Goal: Transaction & Acquisition: Download file/media

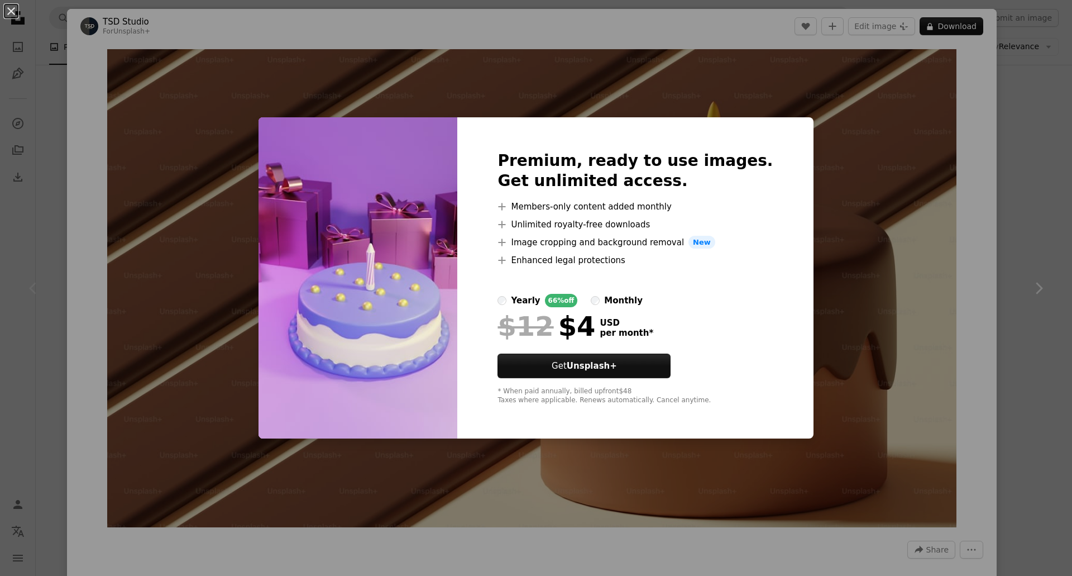
scroll to position [8082, 0]
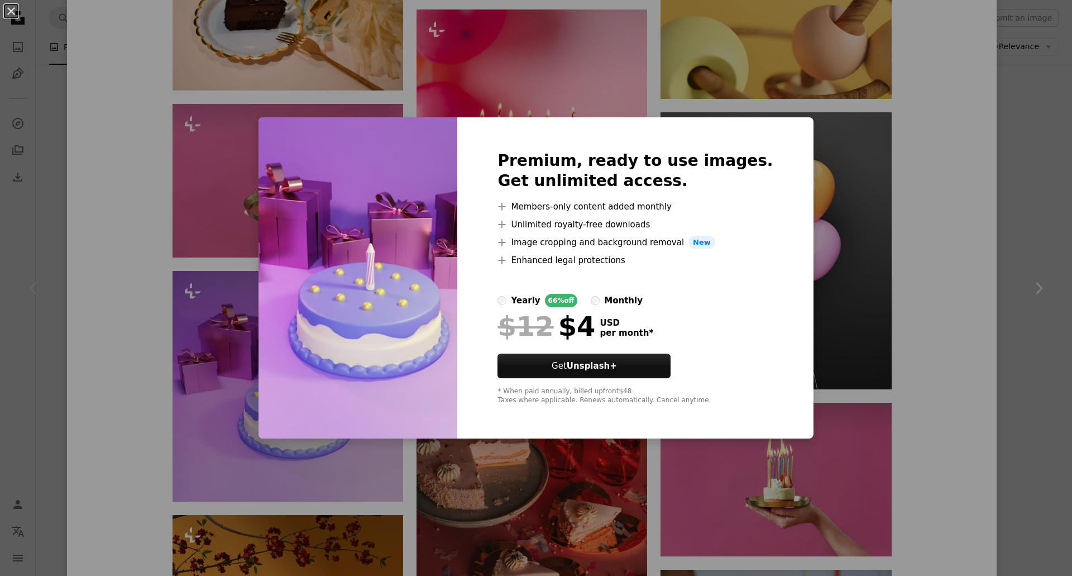
click at [969, 367] on div "An X shape Premium, ready to use images. Get unlimited access. A plus sign Memb…" at bounding box center [536, 288] width 1072 height 576
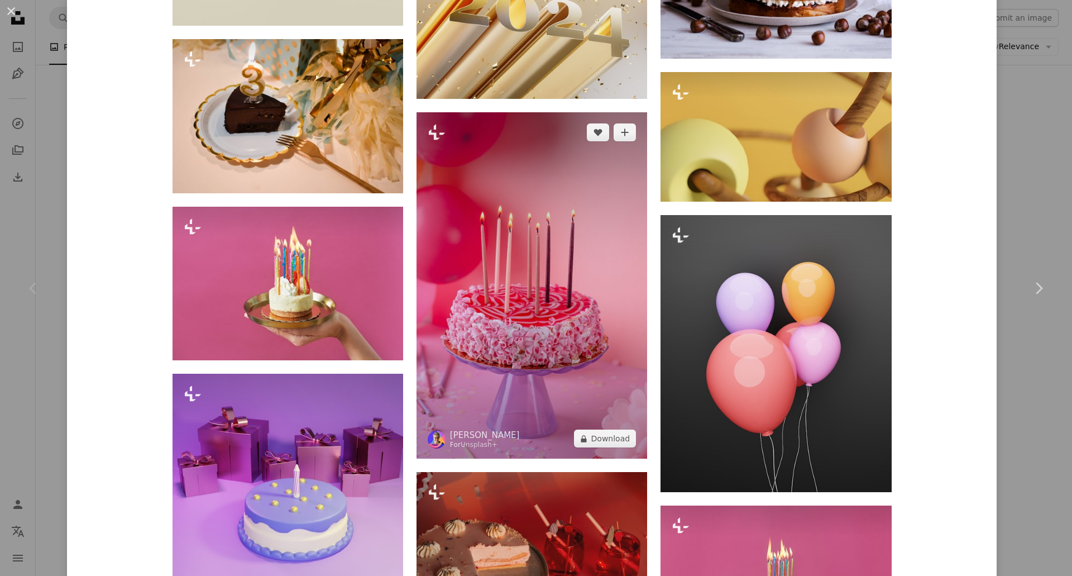
scroll to position [7971, 0]
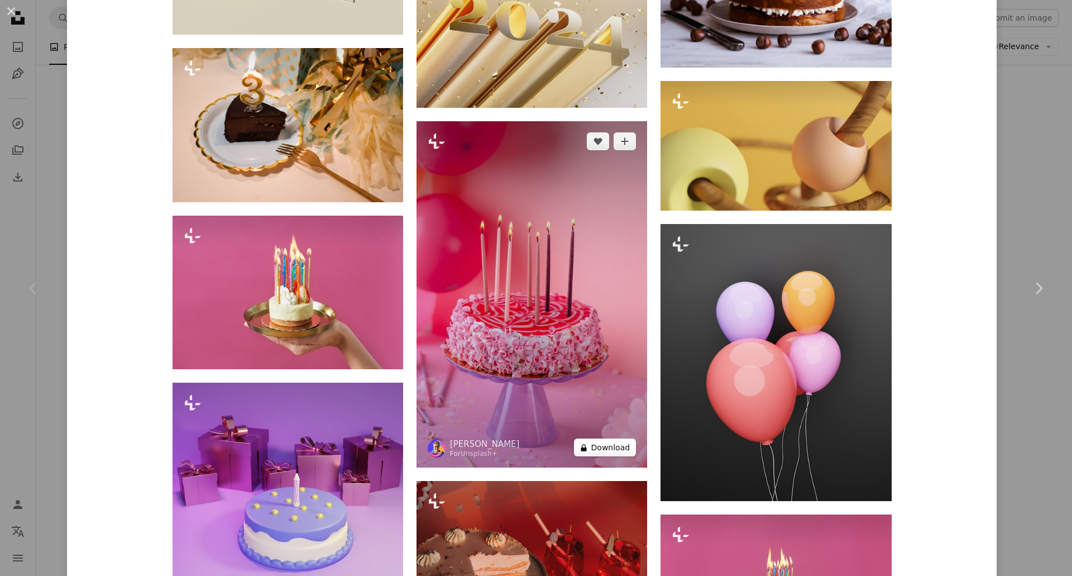
click at [625, 438] on button "A lock Download" at bounding box center [605, 447] width 63 height 18
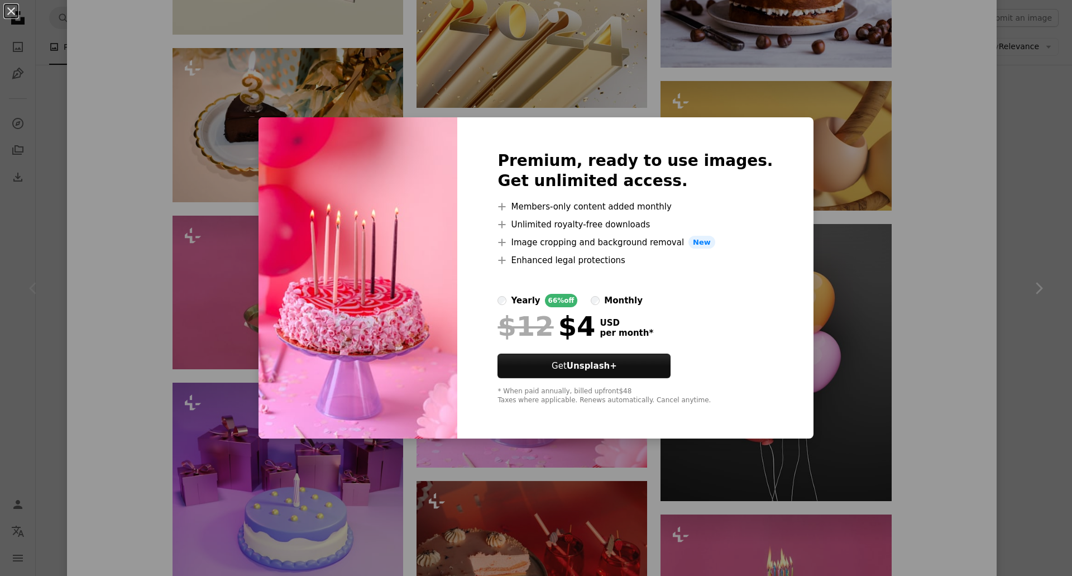
click at [940, 289] on div "An X shape Premium, ready to use images. Get unlimited access. A plus sign Memb…" at bounding box center [536, 288] width 1072 height 576
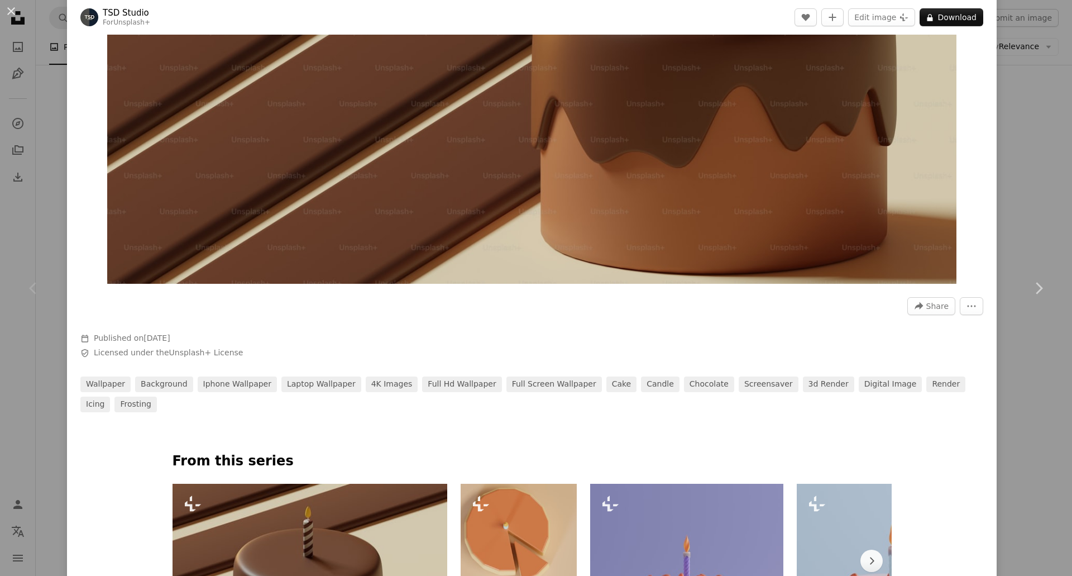
scroll to position [208, 0]
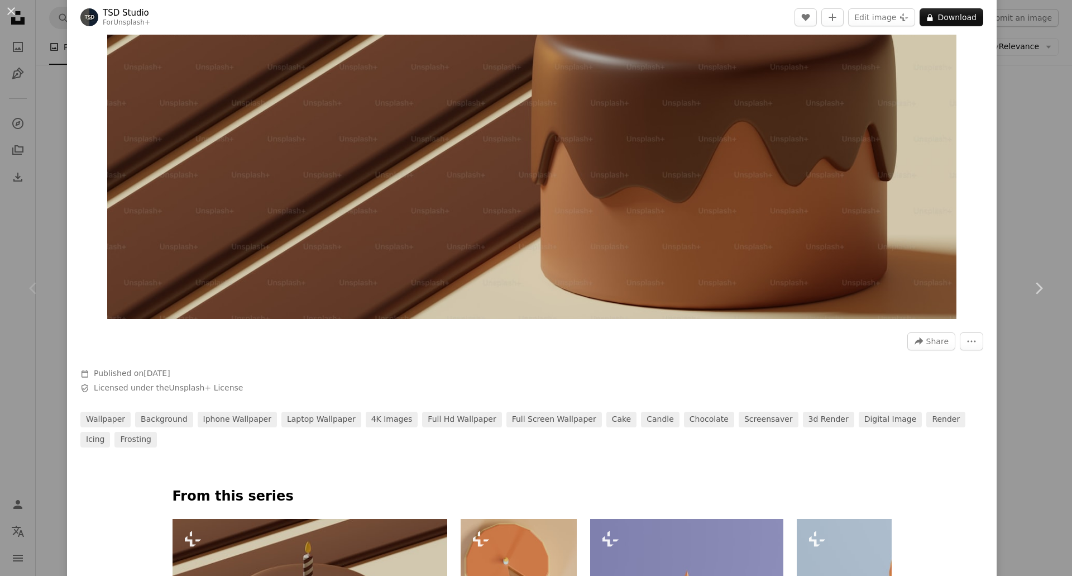
drag, startPoint x: 551, startPoint y: 260, endPoint x: 523, endPoint y: 238, distance: 35.3
click at [523, 238] on img "Zoom in on this image" at bounding box center [532, 80] width 850 height 478
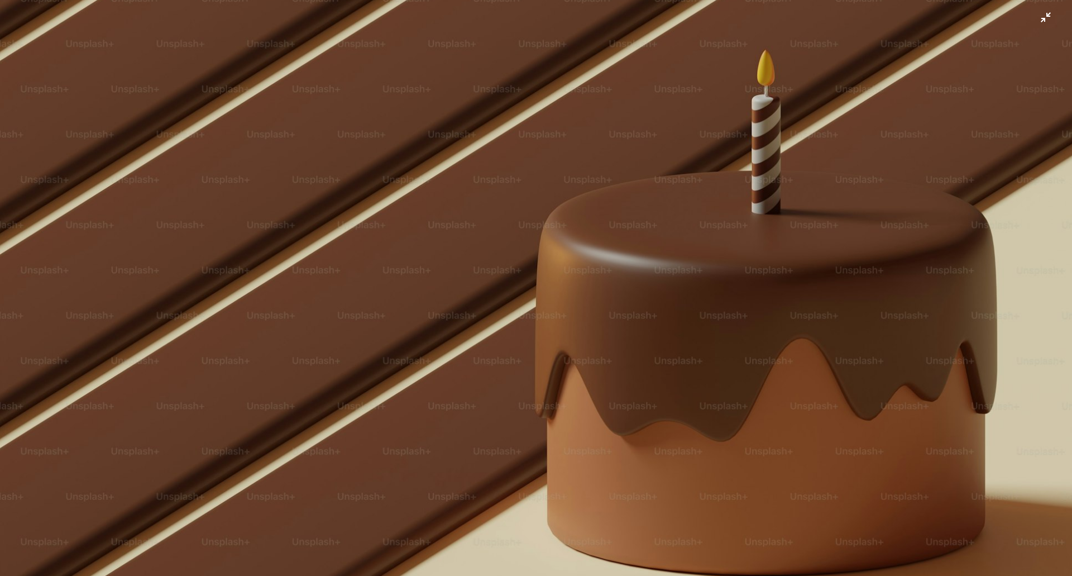
scroll to position [17, 0]
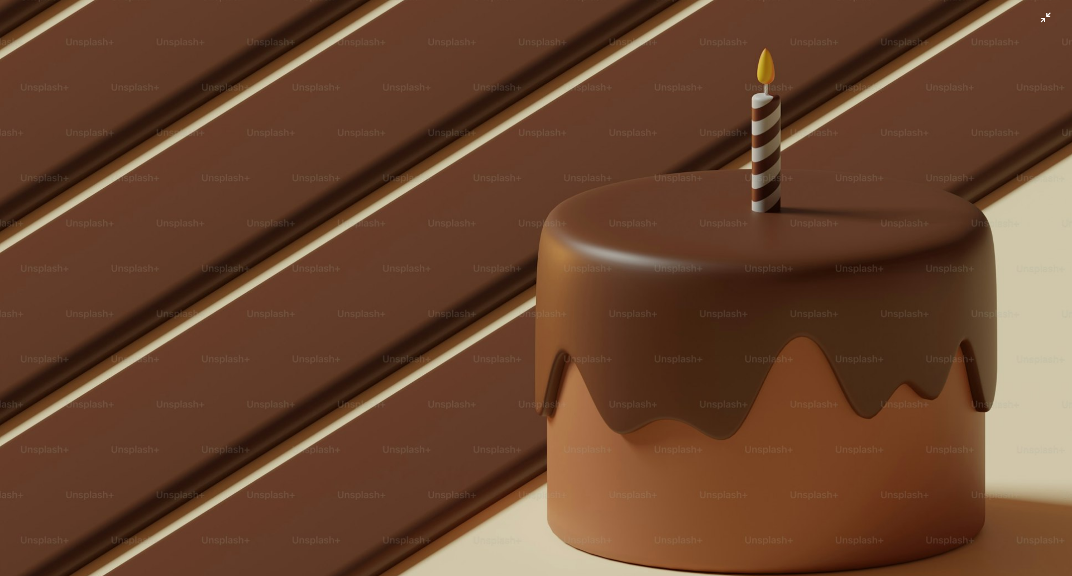
click at [558, 266] on img "Zoom out on this image" at bounding box center [535, 284] width 1073 height 604
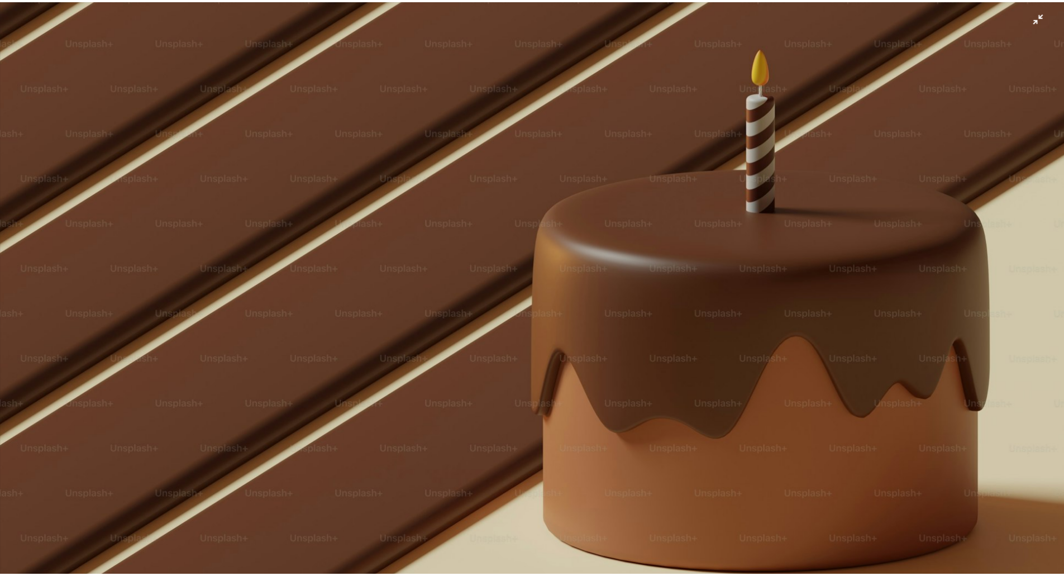
scroll to position [49, 0]
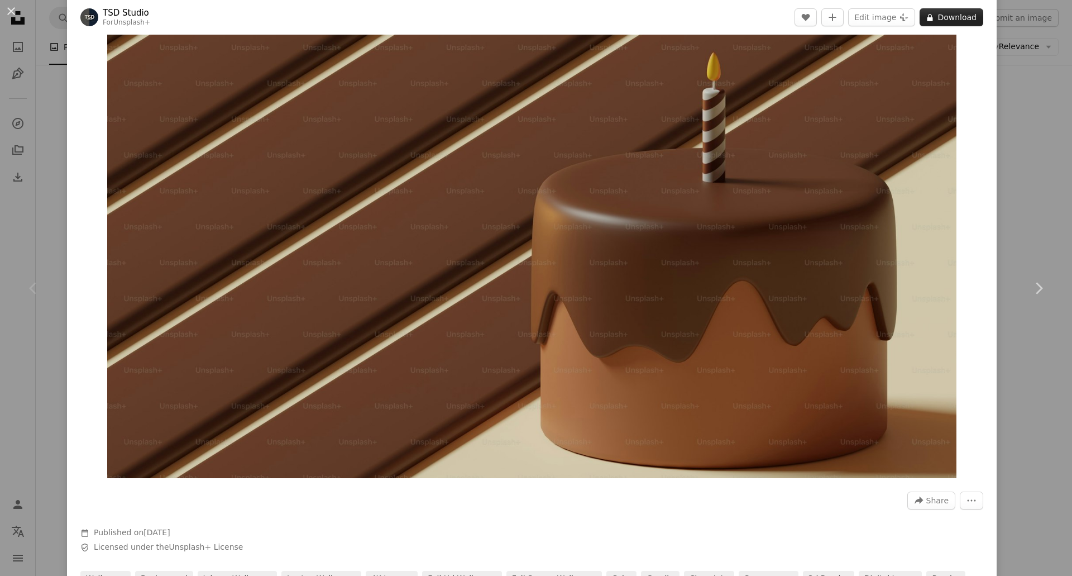
click at [929, 20] on button "A lock Download" at bounding box center [952, 17] width 64 height 18
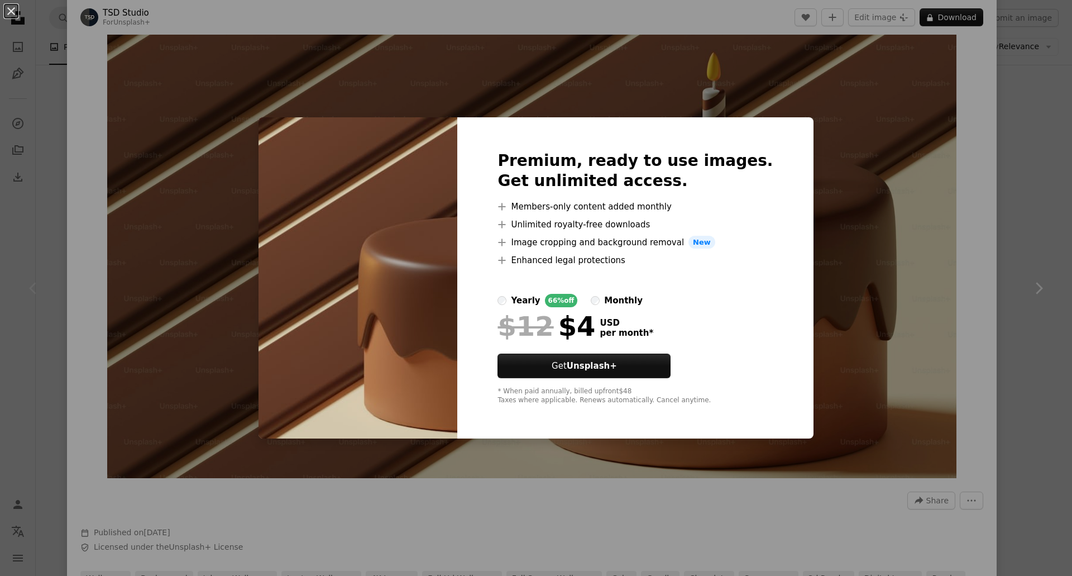
click at [839, 204] on div "An X shape Premium, ready to use images. Get unlimited access. A plus sign Memb…" at bounding box center [536, 288] width 1072 height 576
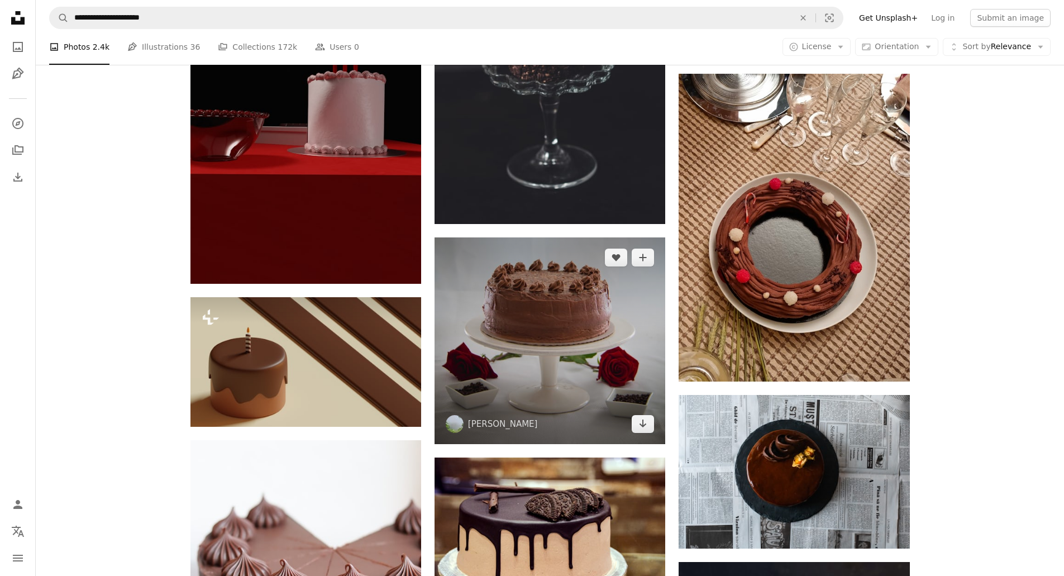
scroll to position [1173, 0]
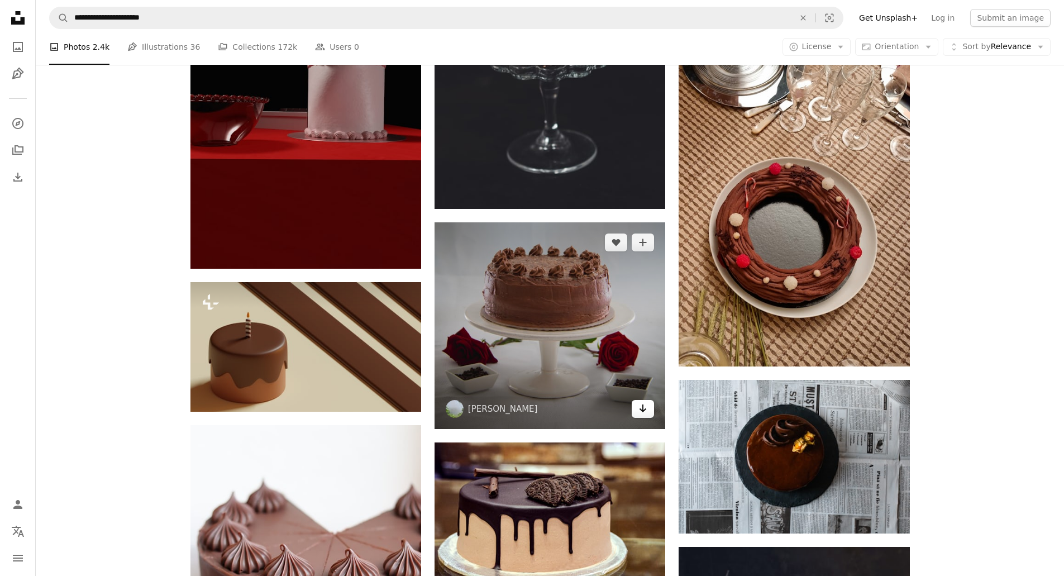
click at [643, 411] on icon "Download" at bounding box center [642, 408] width 7 height 8
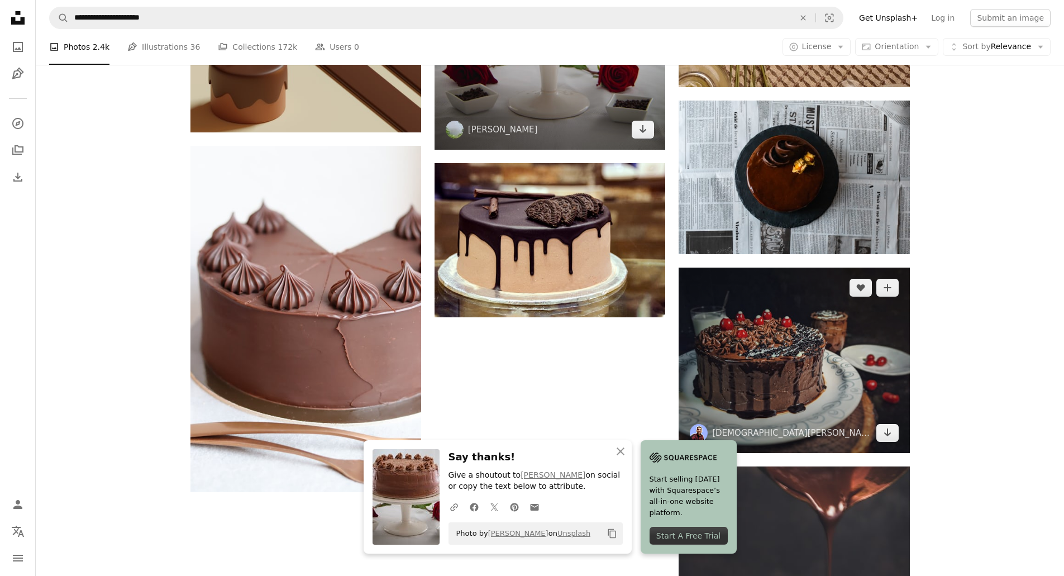
scroll to position [1508, 0]
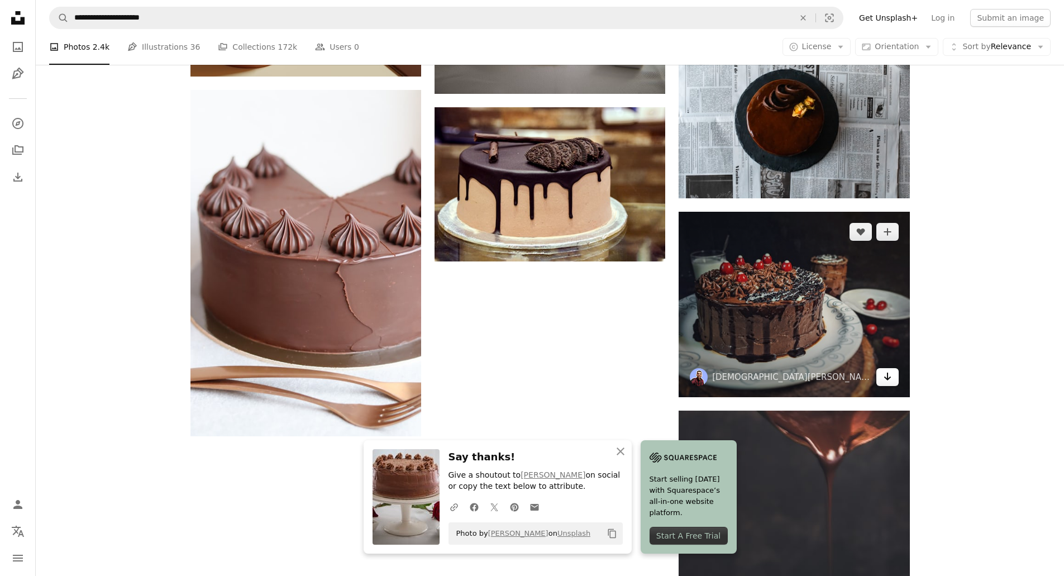
click at [889, 376] on icon "Arrow pointing down" at bounding box center [887, 376] width 9 height 13
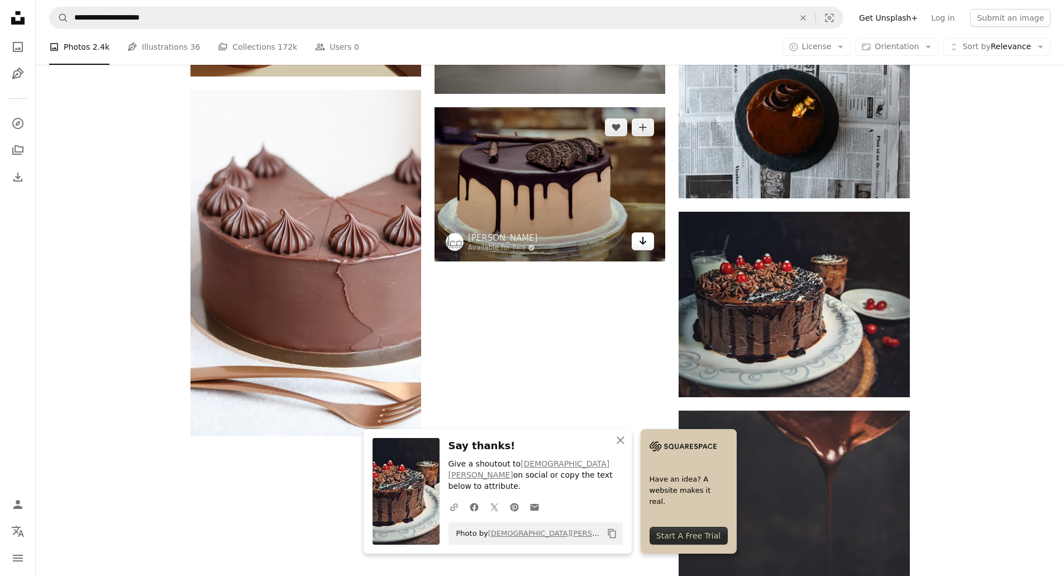
click at [644, 241] on icon "Arrow pointing down" at bounding box center [642, 240] width 9 height 13
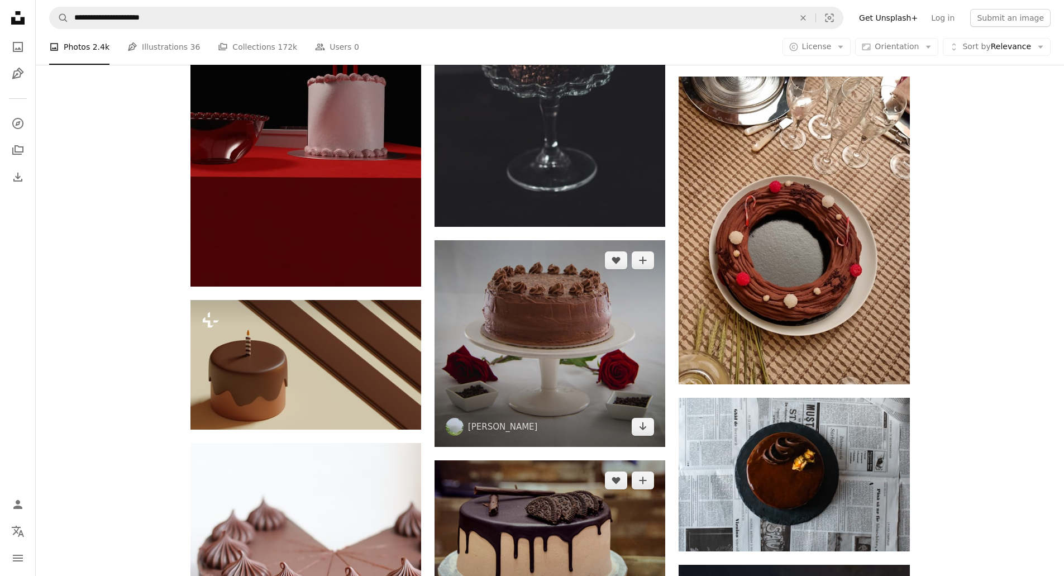
scroll to position [934, 0]
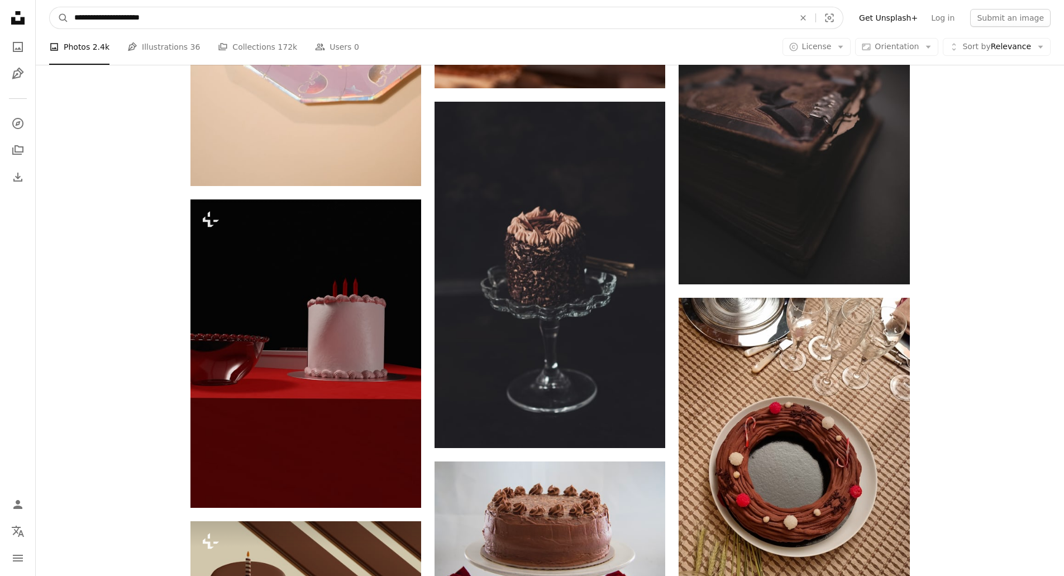
click at [120, 18] on input "**********" at bounding box center [430, 17] width 722 height 21
type input "**********"
click at [50, 7] on button "A magnifying glass" at bounding box center [59, 17] width 19 height 21
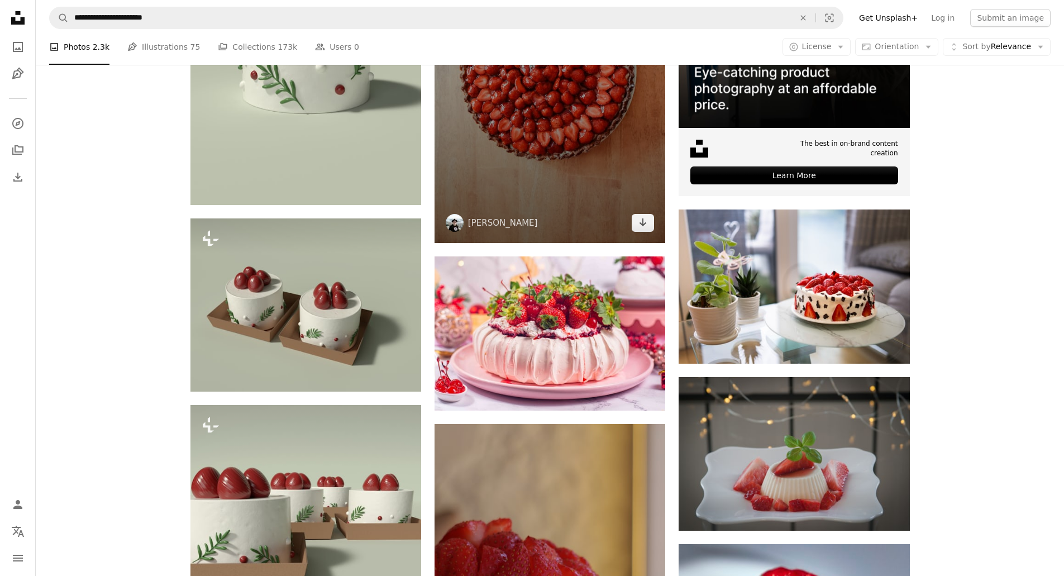
scroll to position [447, 0]
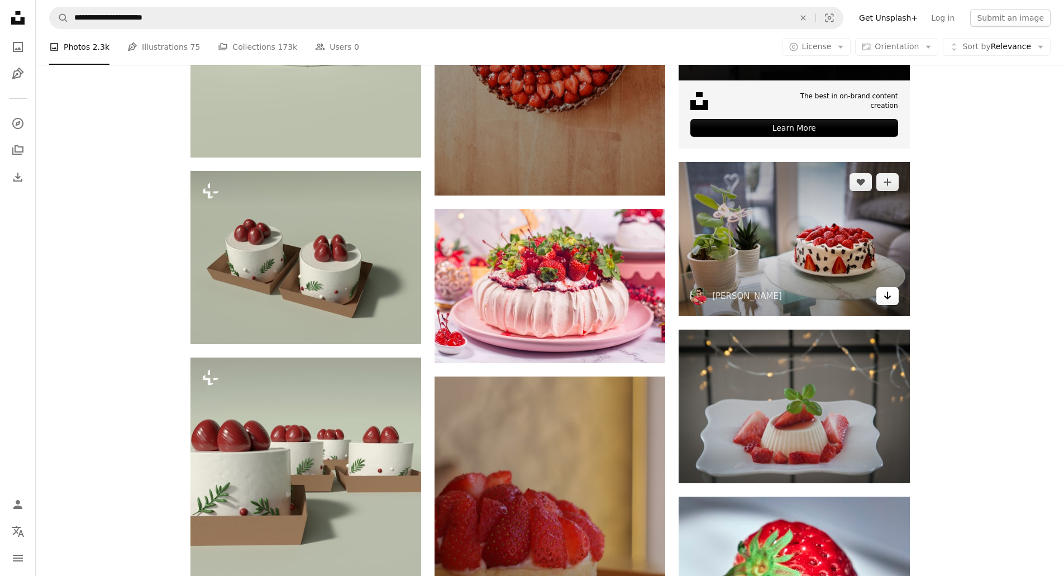
click at [883, 295] on icon "Arrow pointing down" at bounding box center [887, 295] width 9 height 13
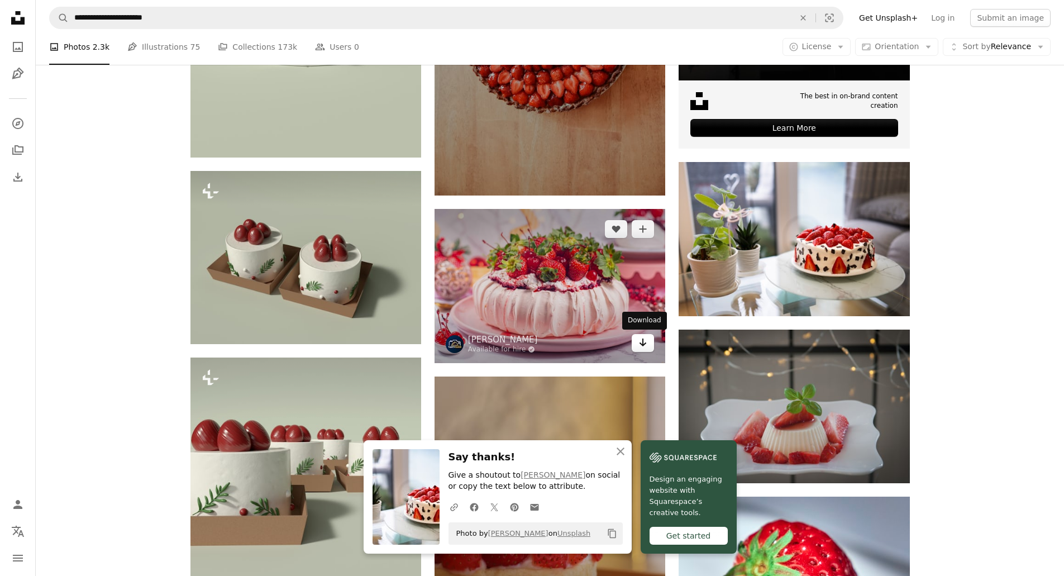
click at [642, 339] on icon "Arrow pointing down" at bounding box center [642, 342] width 9 height 13
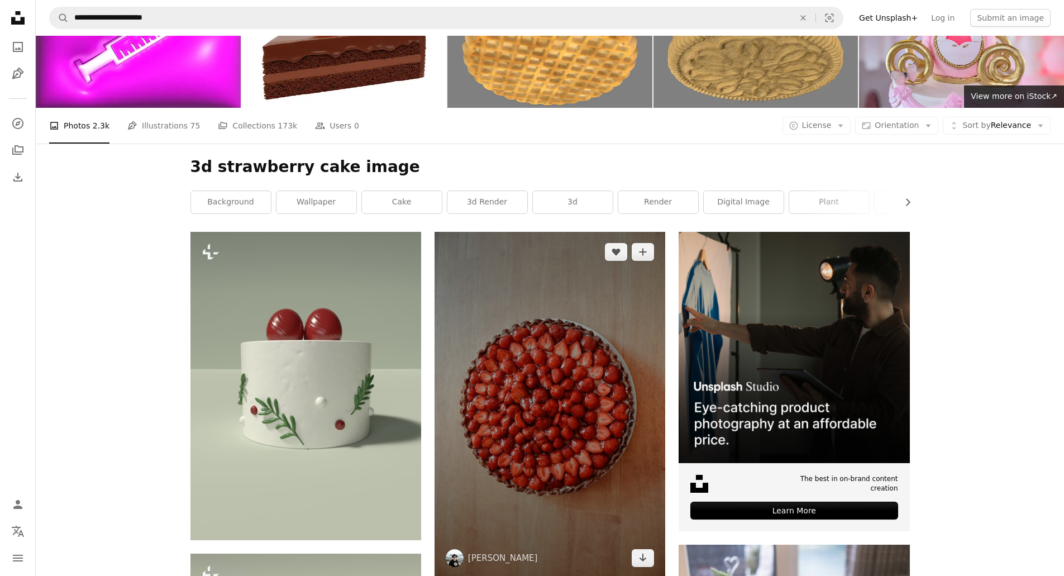
scroll to position [0, 0]
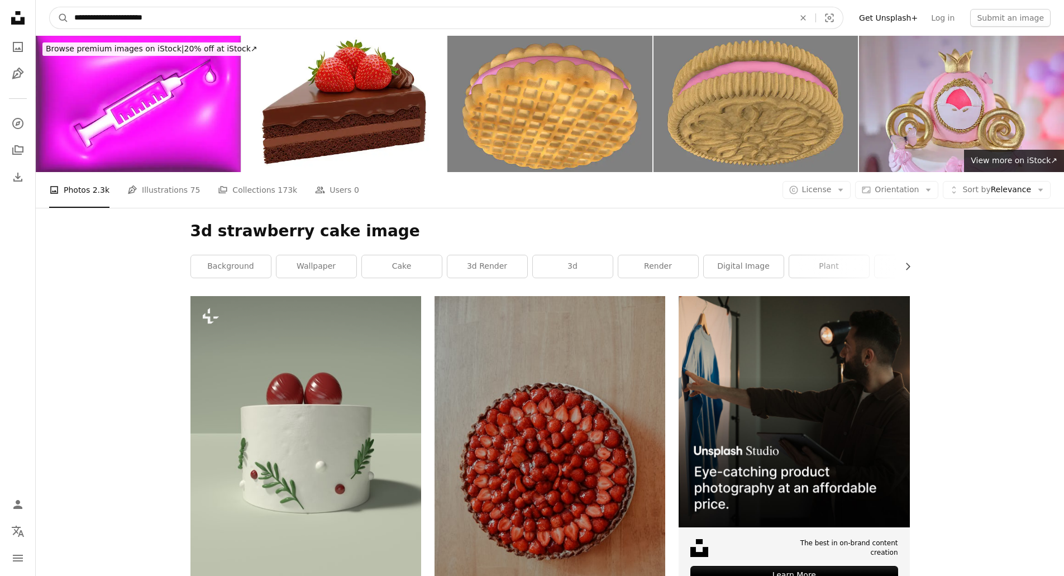
click at [123, 18] on input "**********" at bounding box center [430, 17] width 722 height 21
type input "**********"
click button "A magnifying glass" at bounding box center [59, 17] width 19 height 21
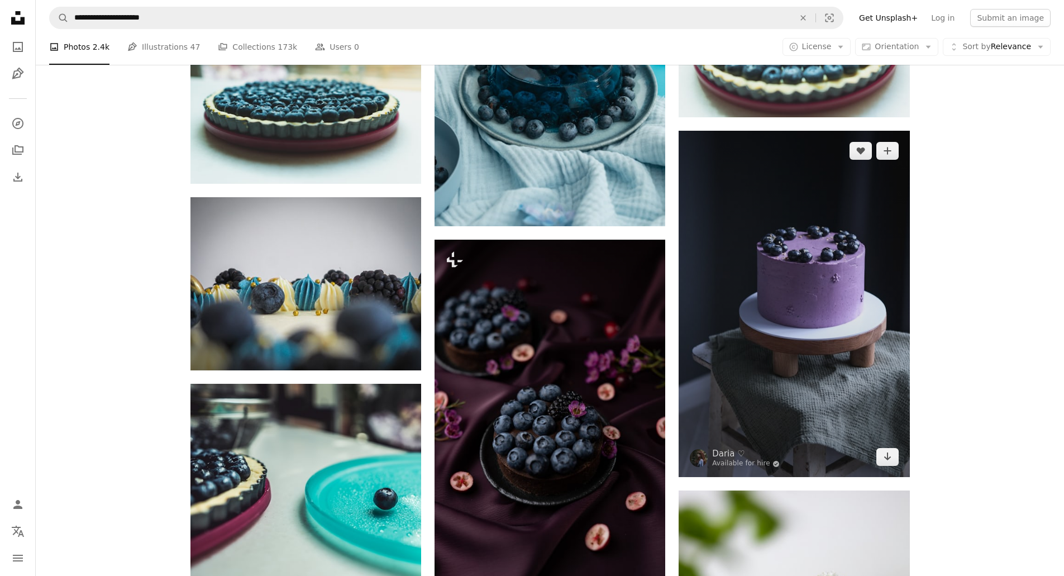
scroll to position [670, 0]
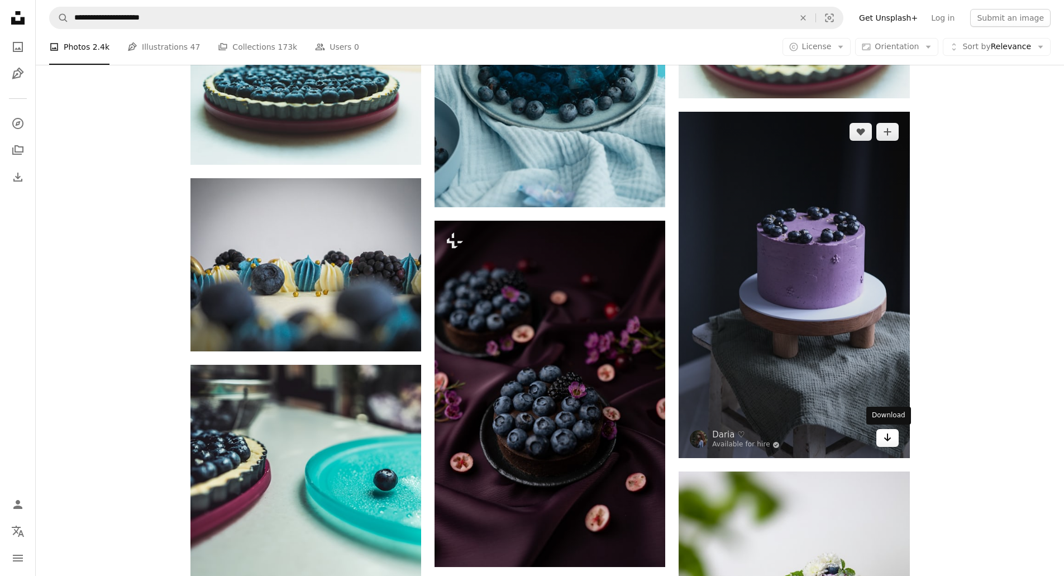
click at [886, 437] on icon "Arrow pointing down" at bounding box center [887, 437] width 9 height 13
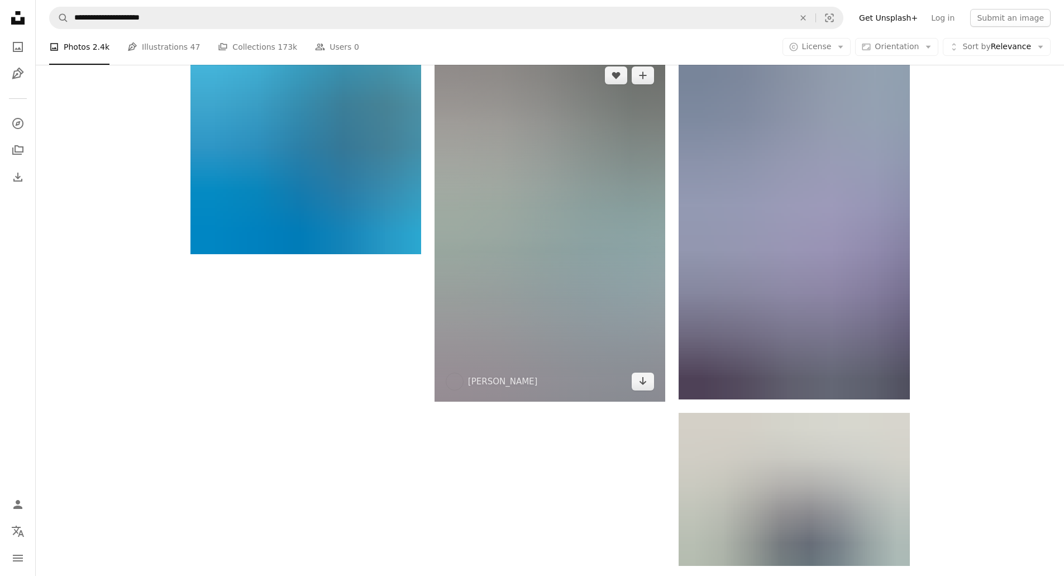
scroll to position [1731, 0]
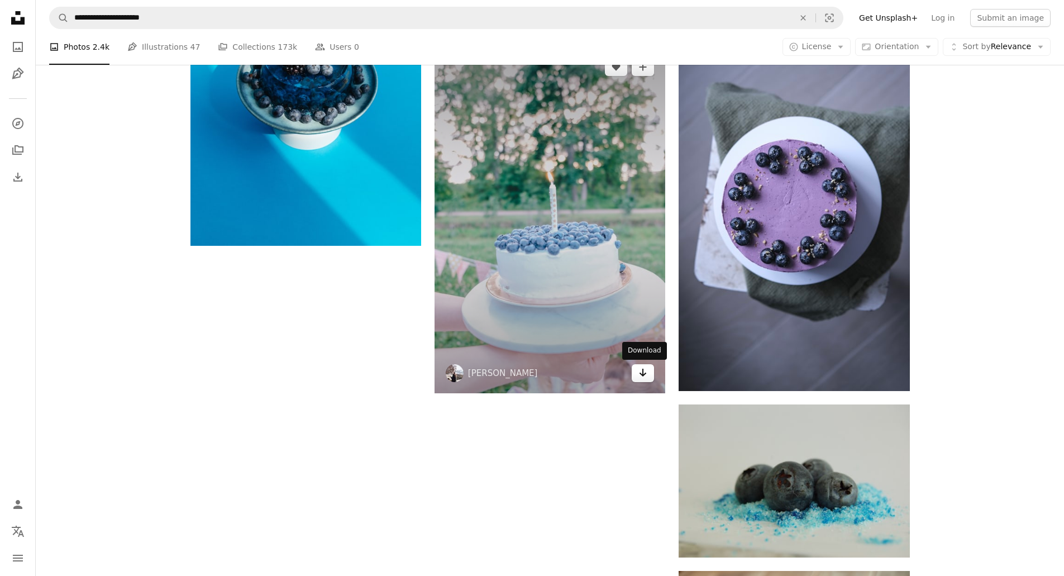
click at [644, 373] on icon "Arrow pointing down" at bounding box center [642, 372] width 9 height 13
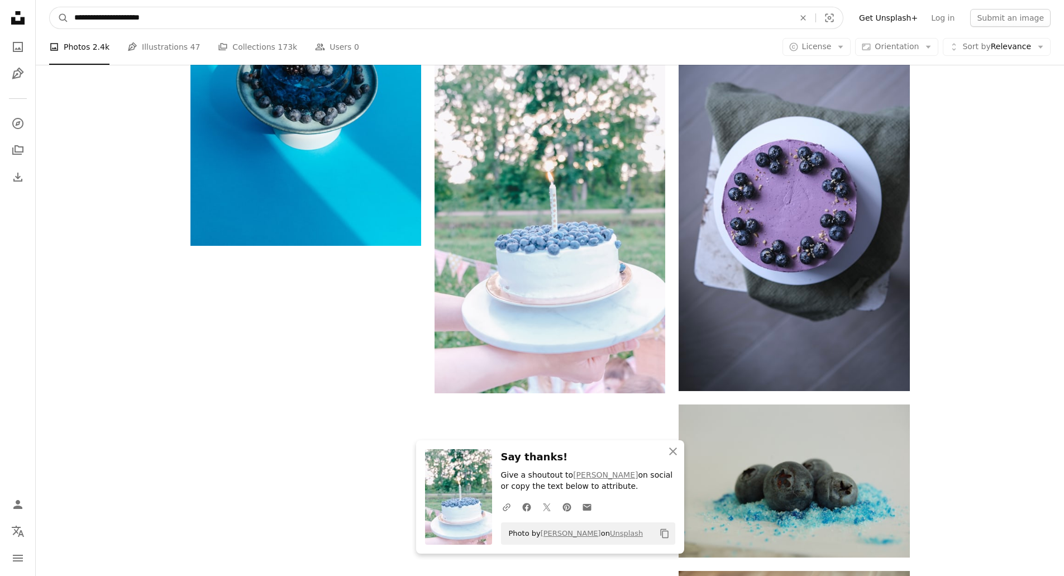
click at [118, 19] on input "**********" at bounding box center [430, 17] width 722 height 21
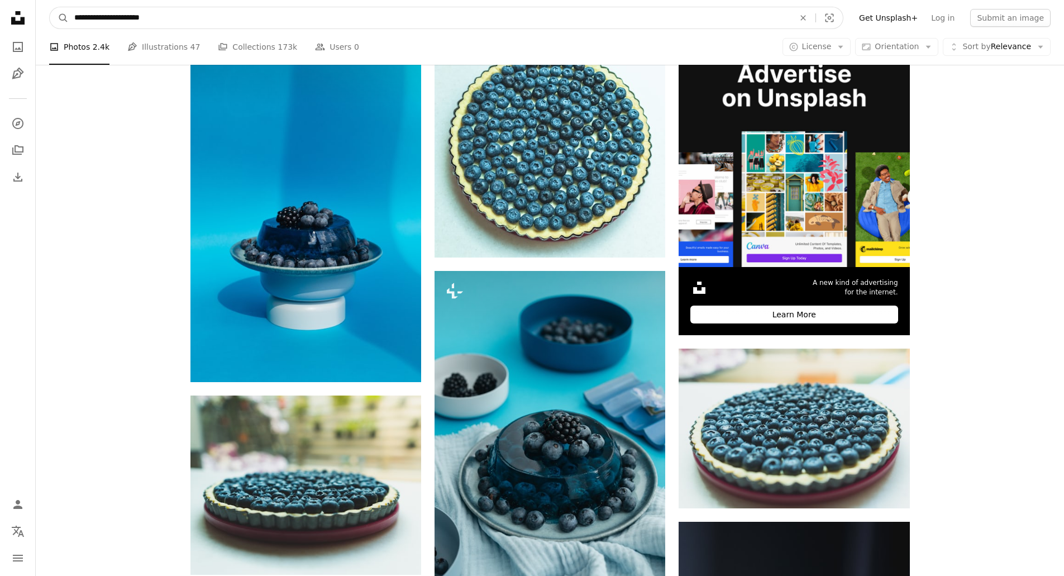
scroll to position [0, 0]
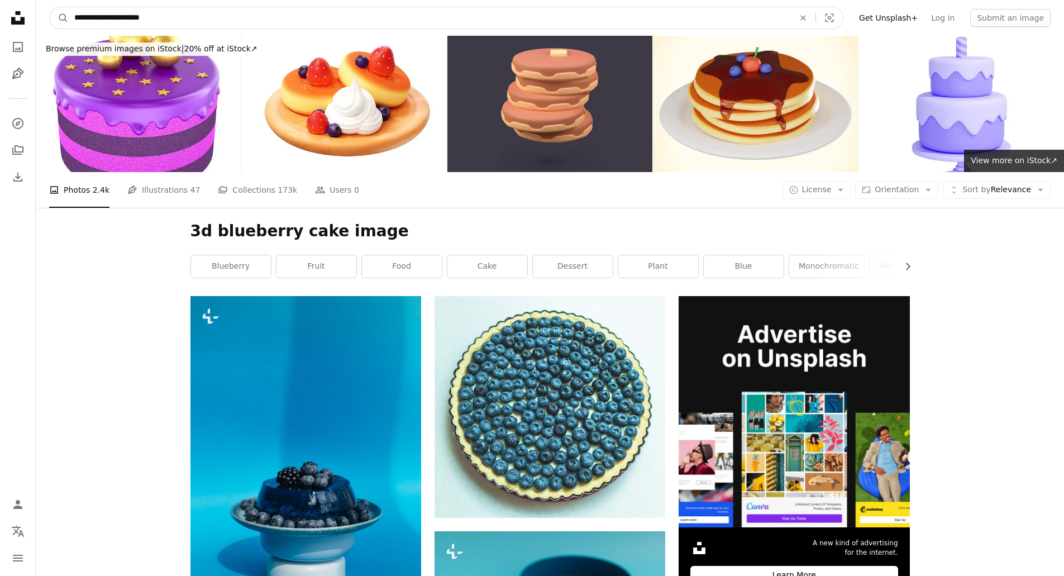
click at [116, 18] on input "**********" at bounding box center [430, 17] width 722 height 21
click at [118, 20] on input "**********" at bounding box center [430, 17] width 722 height 21
type input "**********"
click button "A magnifying glass" at bounding box center [59, 17] width 19 height 21
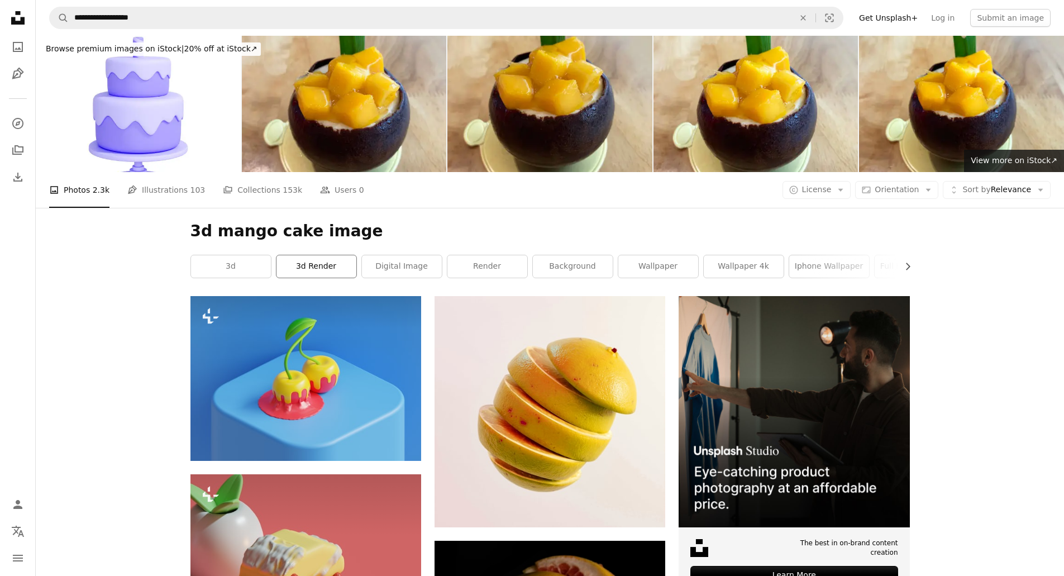
click at [324, 263] on link "3d render" at bounding box center [316, 266] width 80 height 22
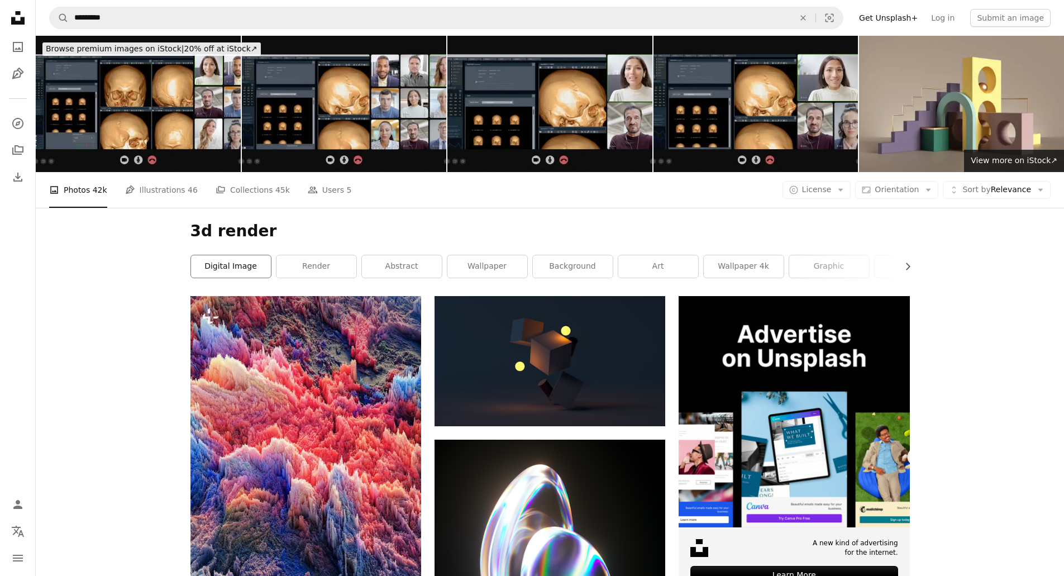
click at [246, 265] on link "digital image" at bounding box center [231, 266] width 80 height 22
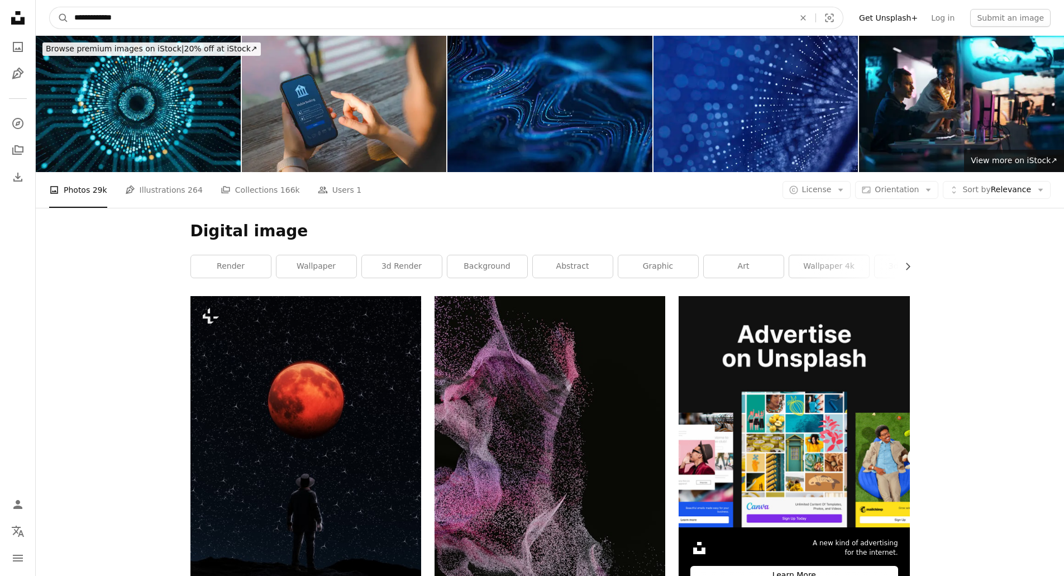
click at [119, 16] on input "**********" at bounding box center [430, 17] width 722 height 21
type input "*"
type input "**********"
click button "A magnifying glass" at bounding box center [59, 17] width 19 height 21
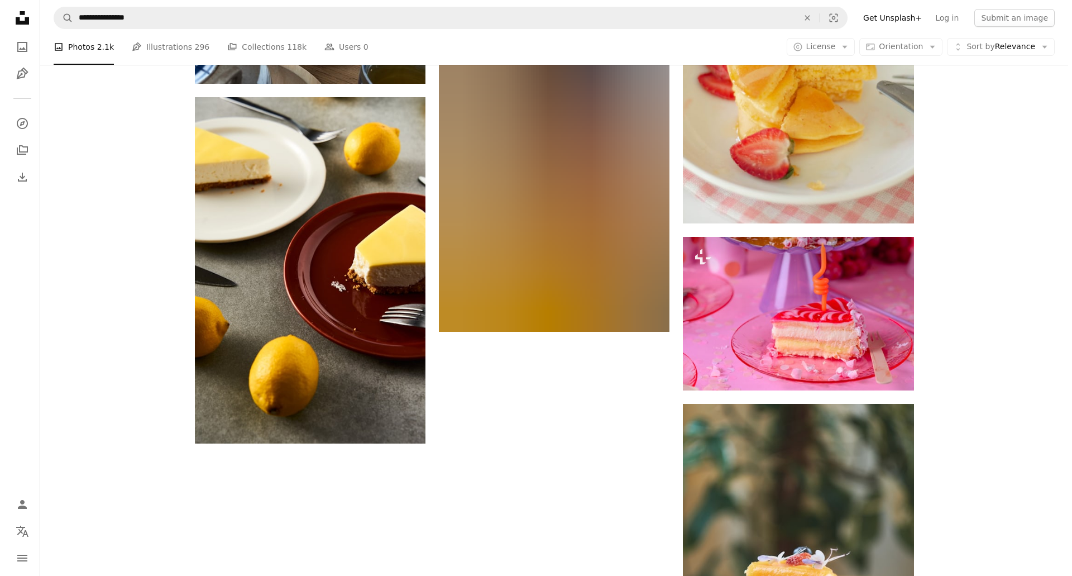
scroll to position [1508, 0]
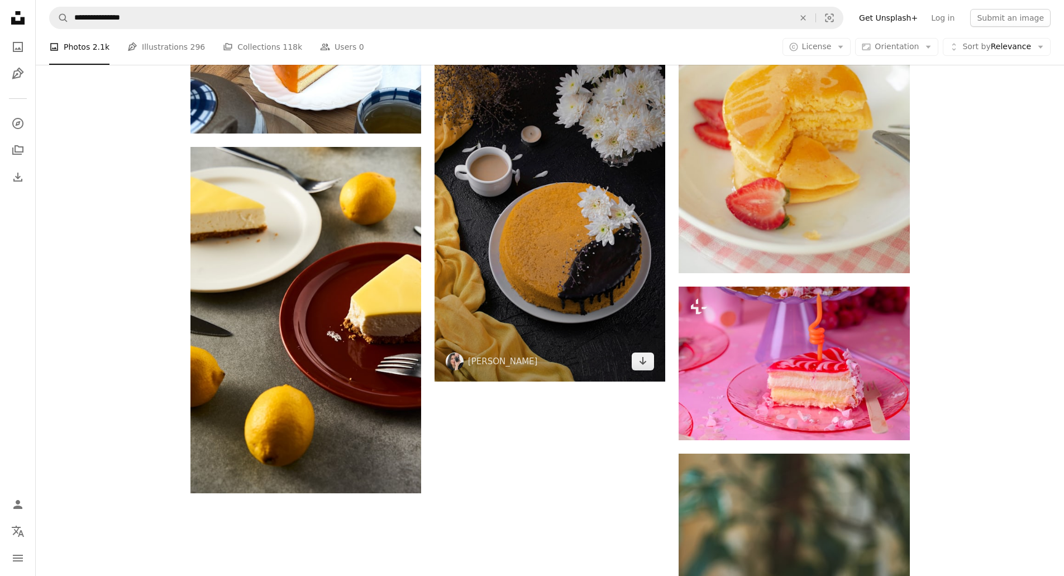
click at [577, 261] on img at bounding box center [549, 208] width 231 height 346
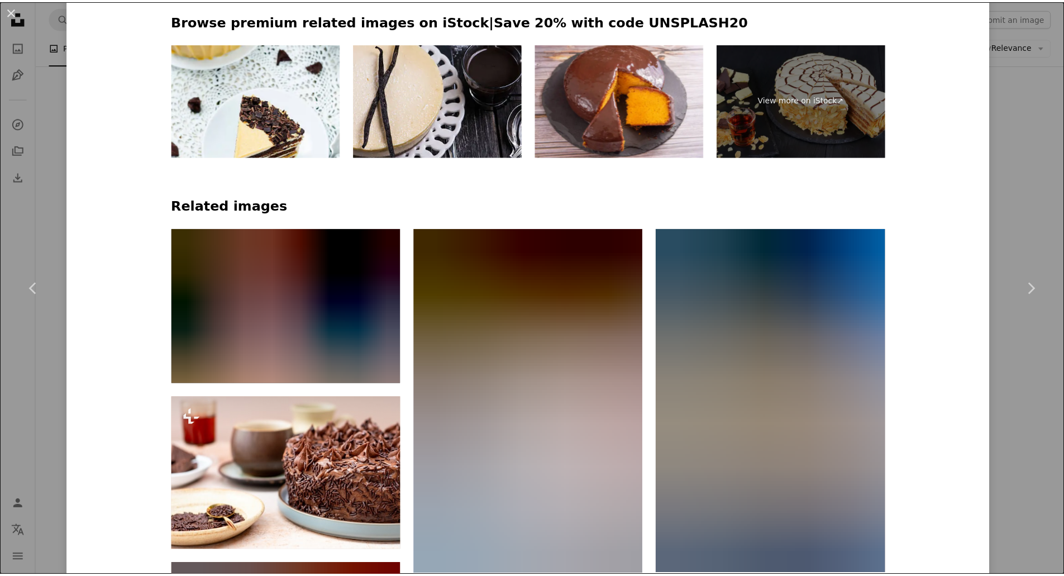
scroll to position [335, 0]
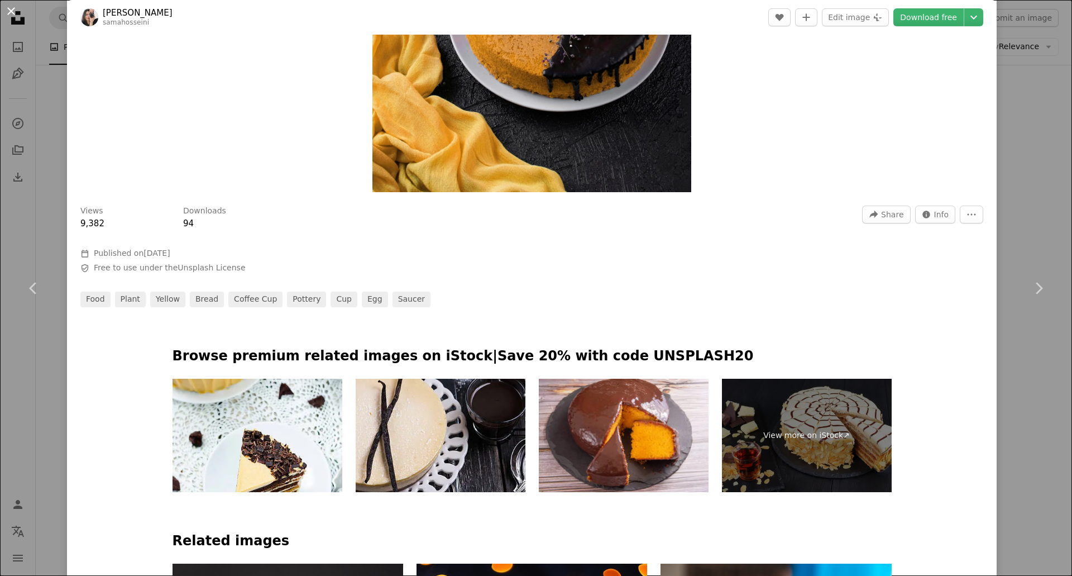
click at [14, 9] on button "An X shape" at bounding box center [10, 10] width 13 height 13
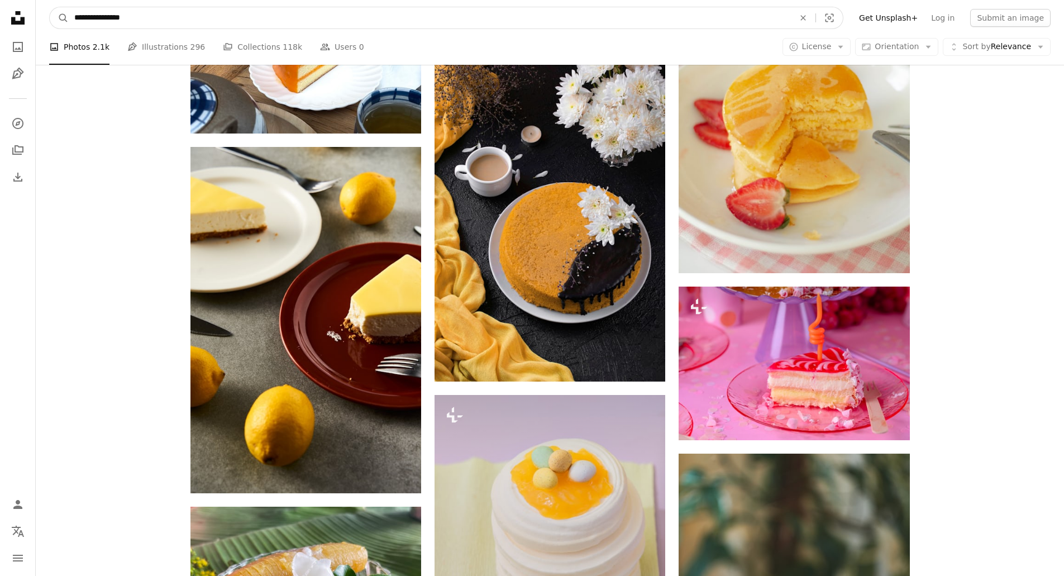
click at [143, 20] on input "**********" at bounding box center [430, 17] width 722 height 21
type input "*"
type input "*********"
click at [50, 7] on button "A magnifying glass" at bounding box center [59, 17] width 19 height 21
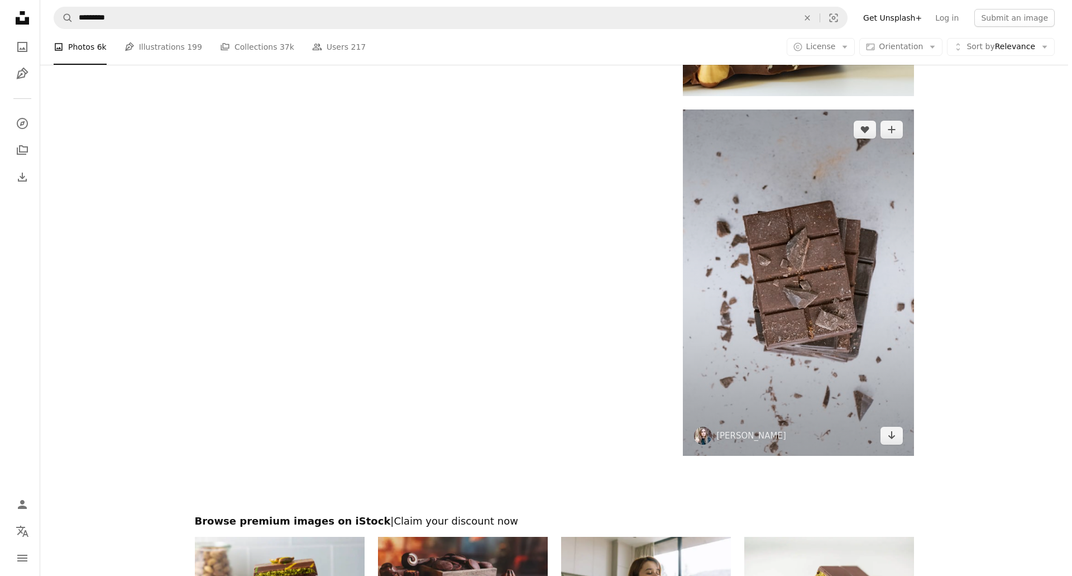
scroll to position [2445, 0]
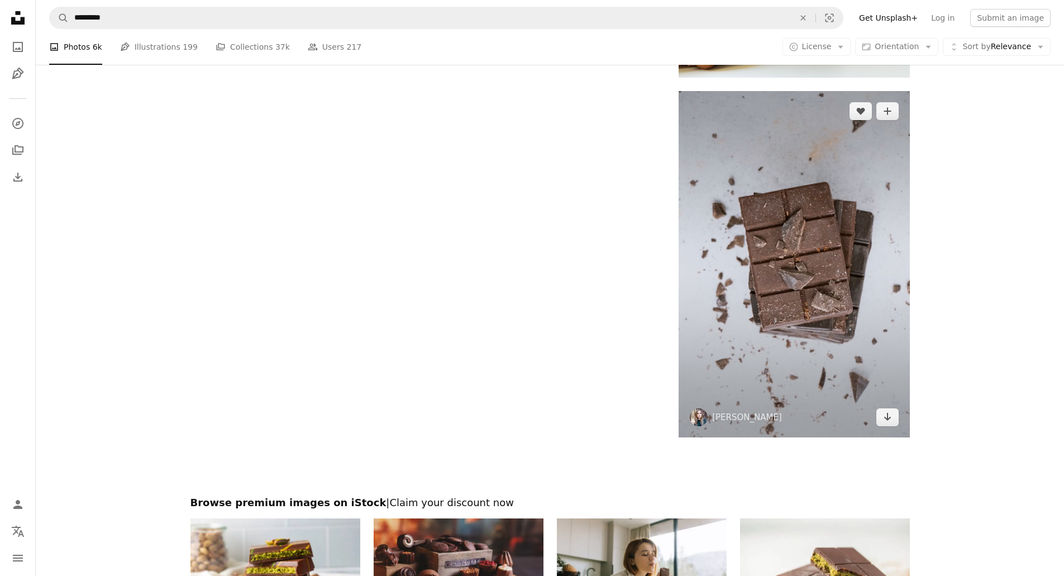
click at [748, 337] on img at bounding box center [793, 264] width 231 height 346
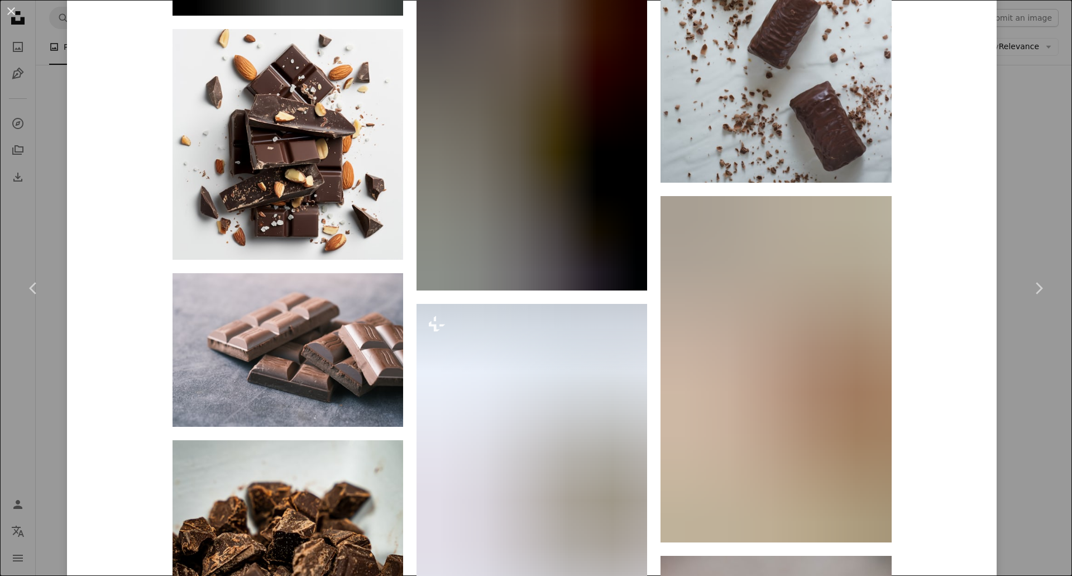
scroll to position [1619, 0]
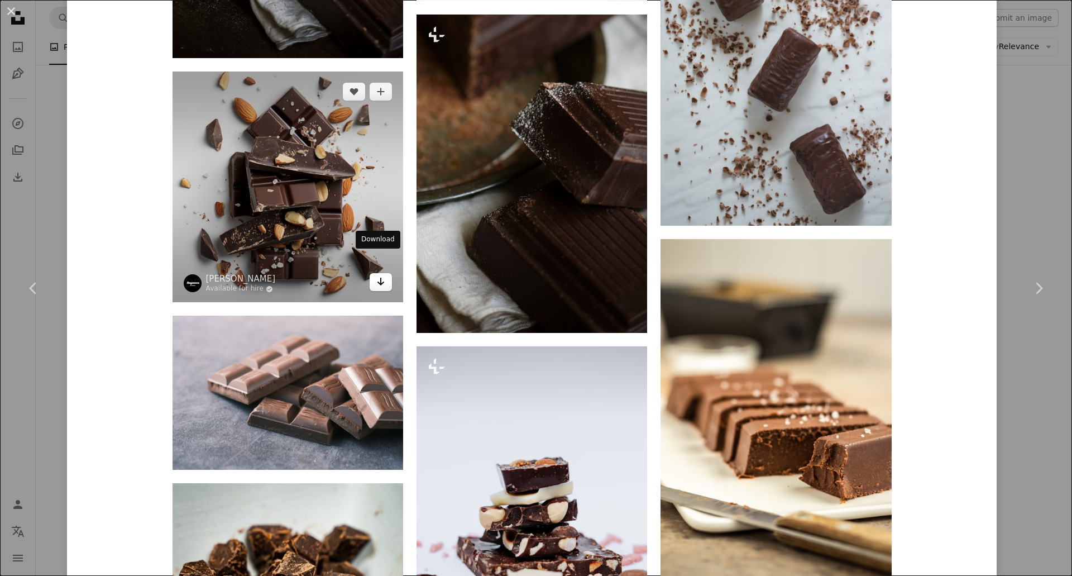
click at [378, 278] on icon "Download" at bounding box center [381, 282] width 7 height 8
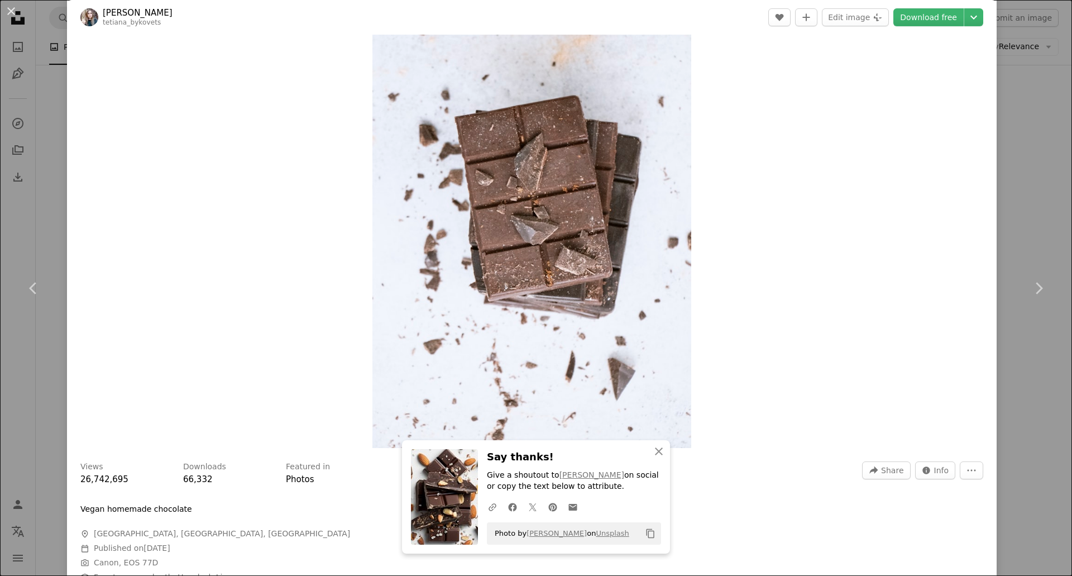
scroll to position [56, 0]
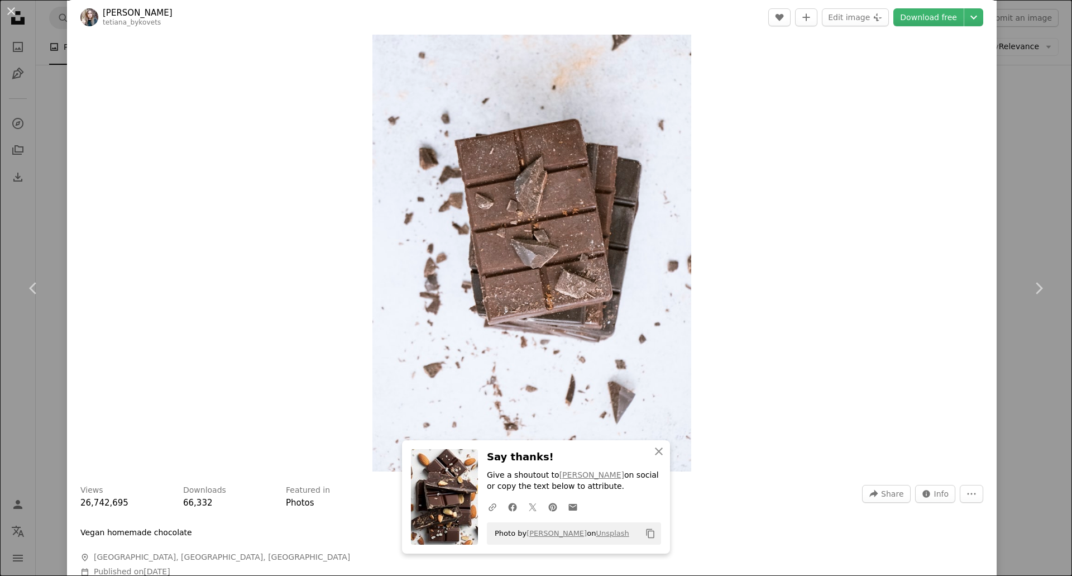
click at [740, 73] on div "Zoom in" at bounding box center [532, 232] width 930 height 489
click at [914, 21] on link "Download free" at bounding box center [928, 17] width 70 height 18
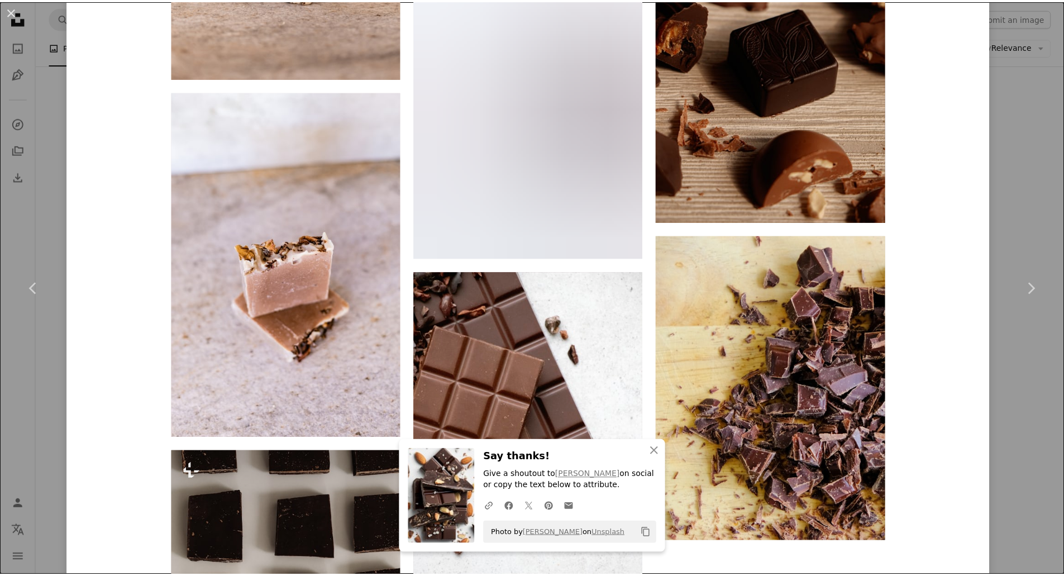
scroll to position [6757, 0]
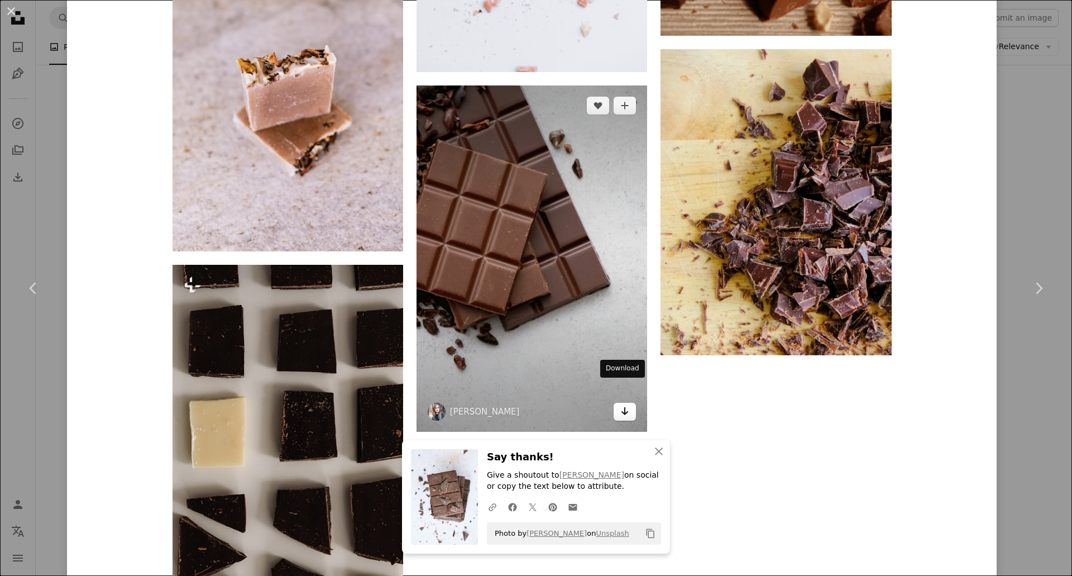
click at [624, 404] on icon "Arrow pointing down" at bounding box center [624, 410] width 9 height 13
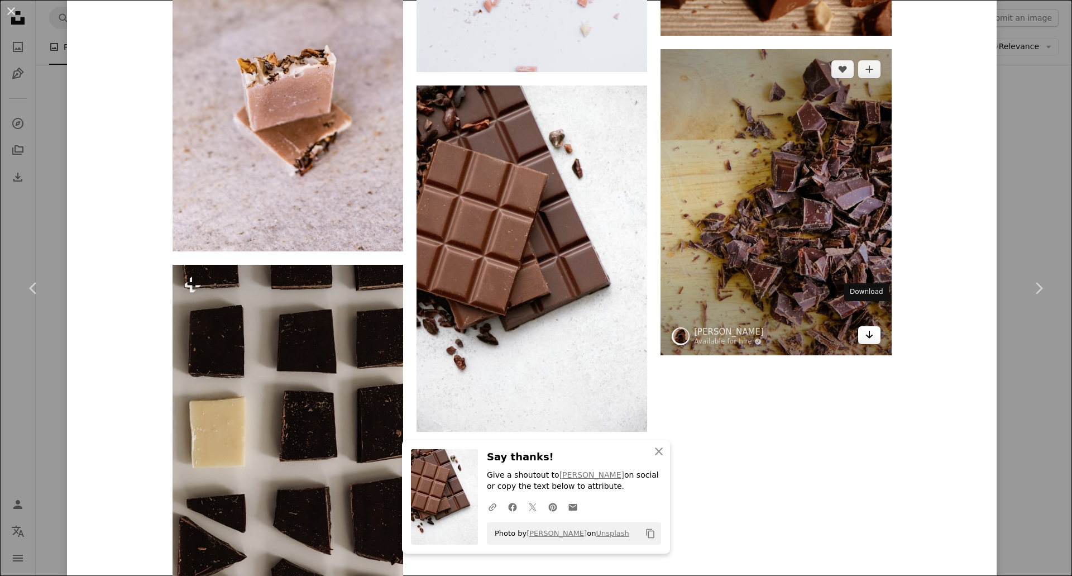
click at [865, 328] on icon "Arrow pointing down" at bounding box center [869, 334] width 9 height 13
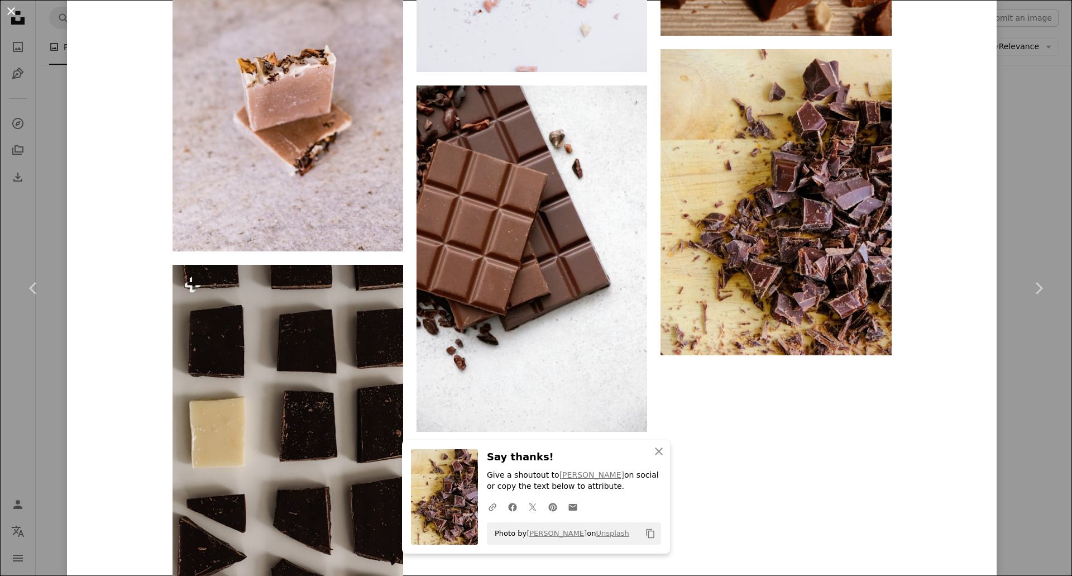
click at [6, 11] on button "An X shape" at bounding box center [10, 10] width 13 height 13
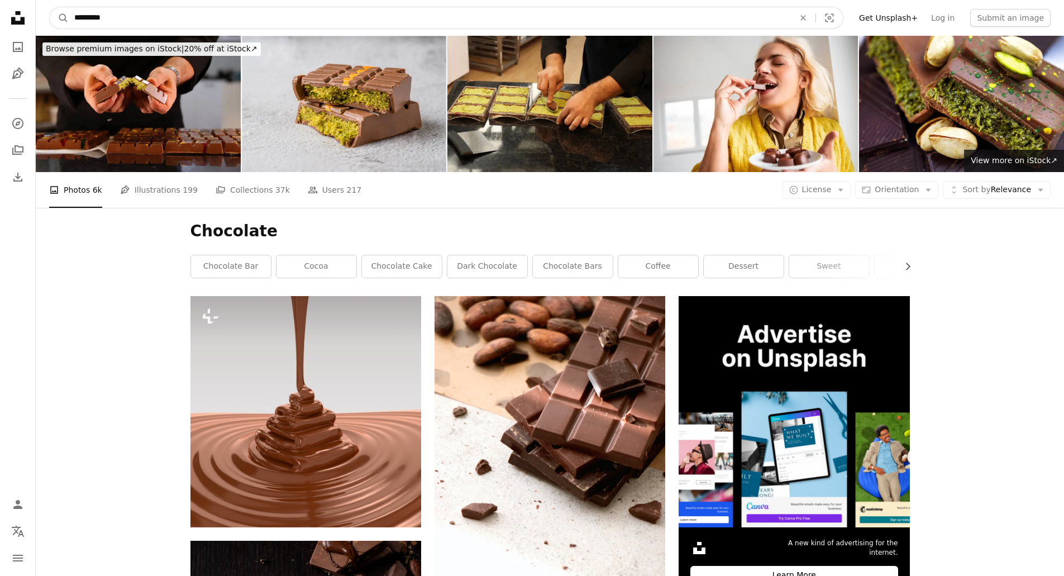
click at [108, 20] on input "*********" at bounding box center [430, 17] width 722 height 21
type input "*"
type input "**********"
click at [50, 7] on button "A magnifying glass" at bounding box center [59, 17] width 19 height 21
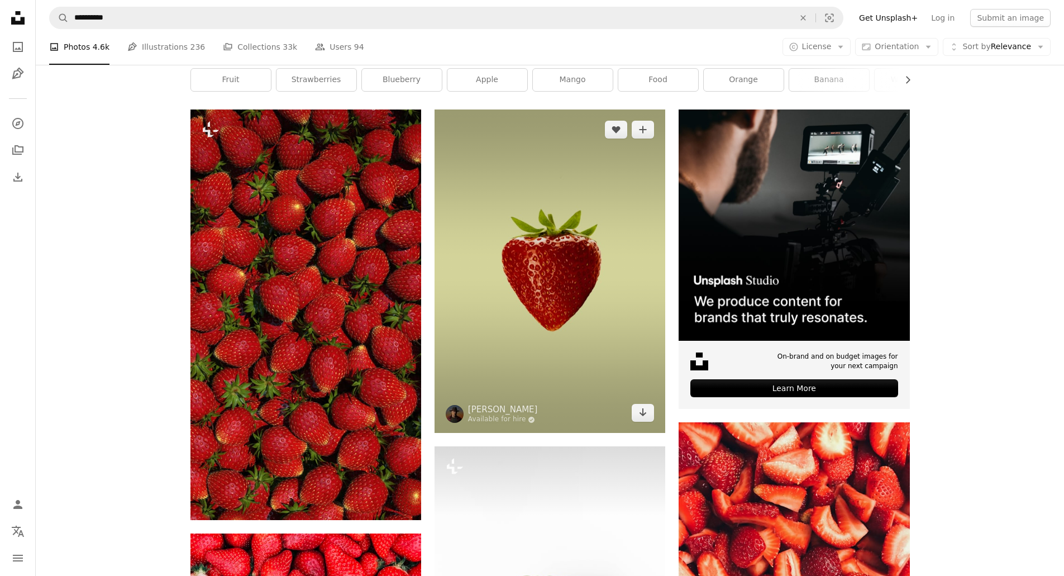
scroll to position [168, 0]
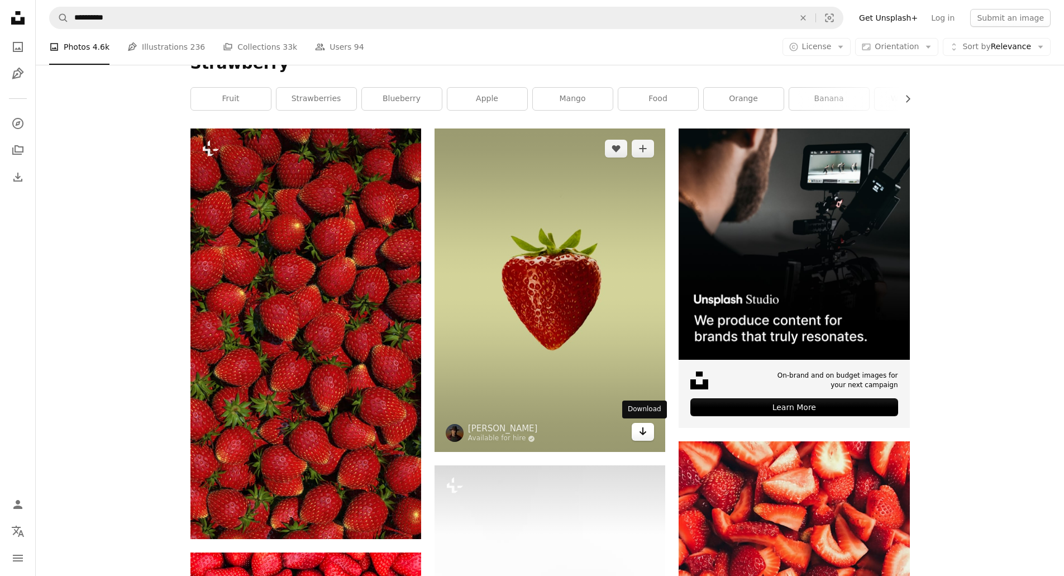
click at [636, 428] on link "Arrow pointing down" at bounding box center [643, 432] width 22 height 18
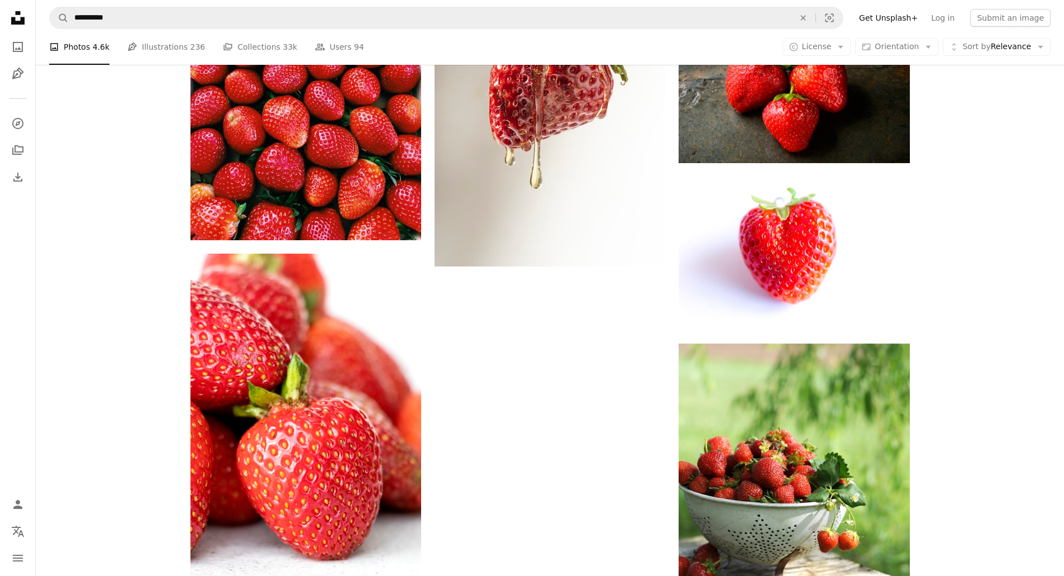
scroll to position [1787, 0]
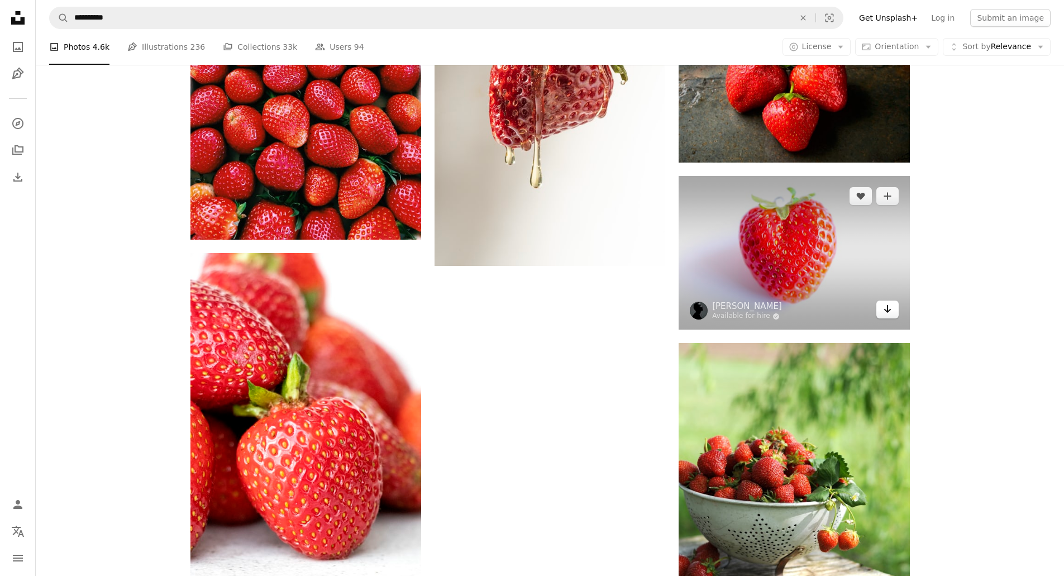
click at [883, 310] on icon "Arrow pointing down" at bounding box center [887, 308] width 9 height 13
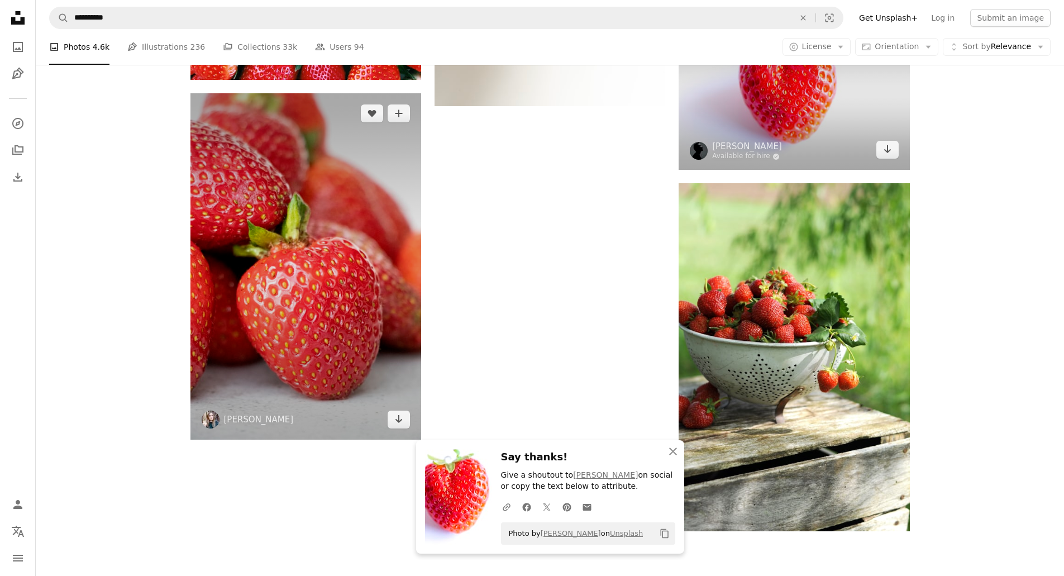
scroll to position [1955, 0]
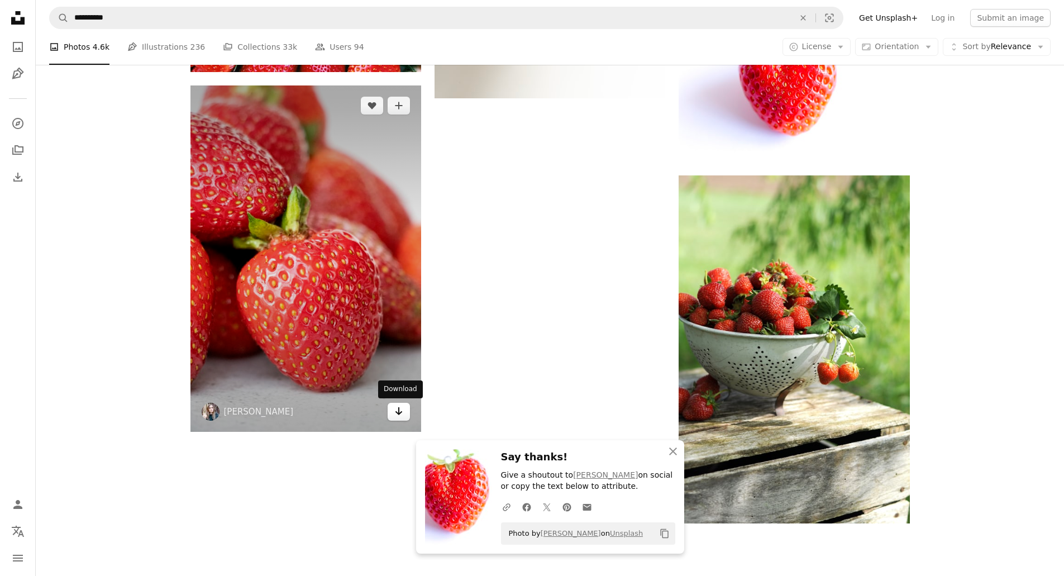
click at [399, 406] on icon "Arrow pointing down" at bounding box center [398, 410] width 9 height 13
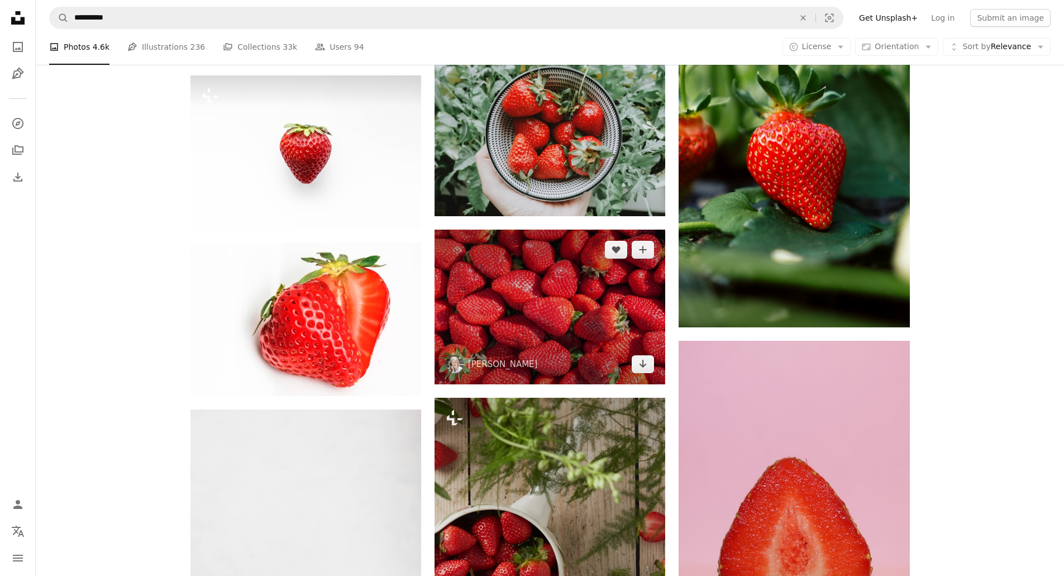
scroll to position [614, 0]
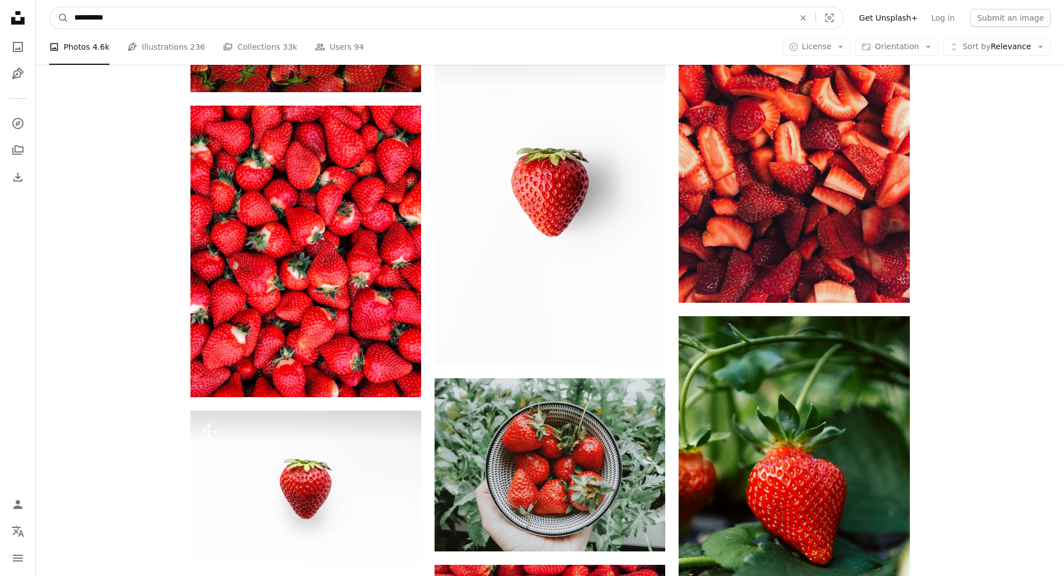
click at [90, 16] on input "**********" at bounding box center [430, 17] width 722 height 21
type input "*********"
click button "A magnifying glass" at bounding box center [59, 17] width 19 height 21
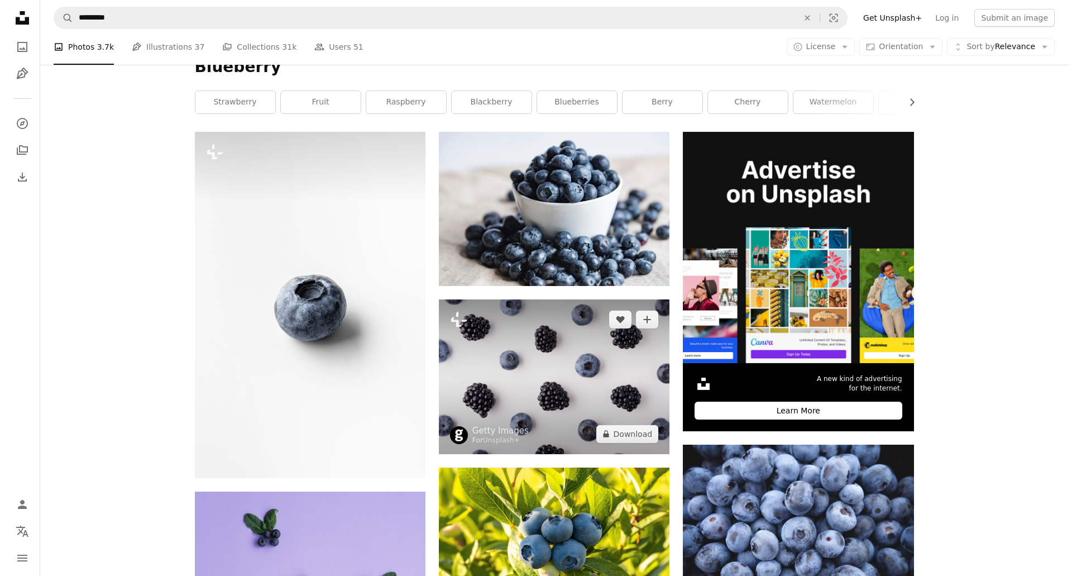
scroll to position [223, 0]
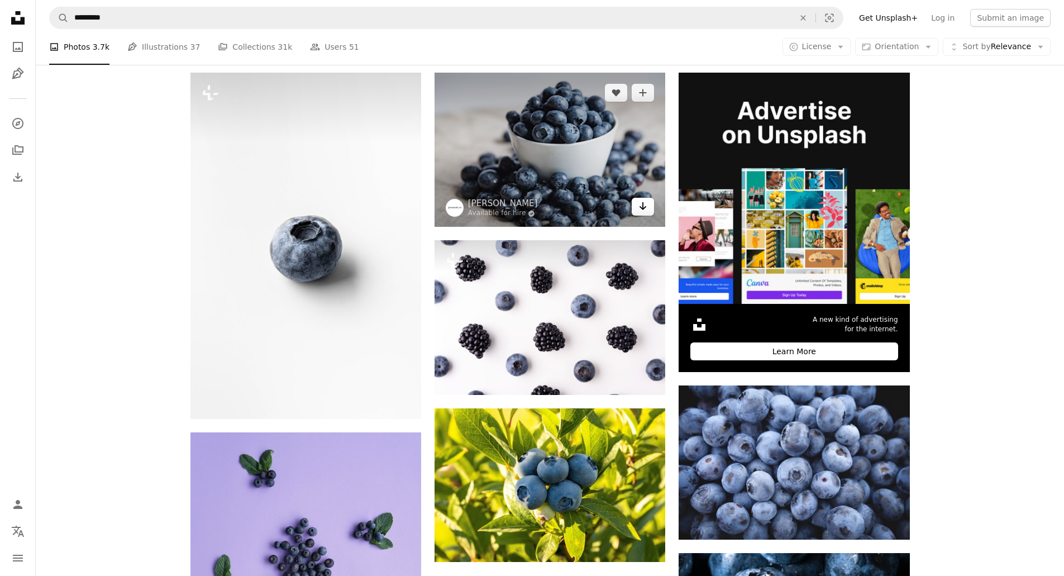
click at [639, 202] on icon "Arrow pointing down" at bounding box center [642, 205] width 9 height 13
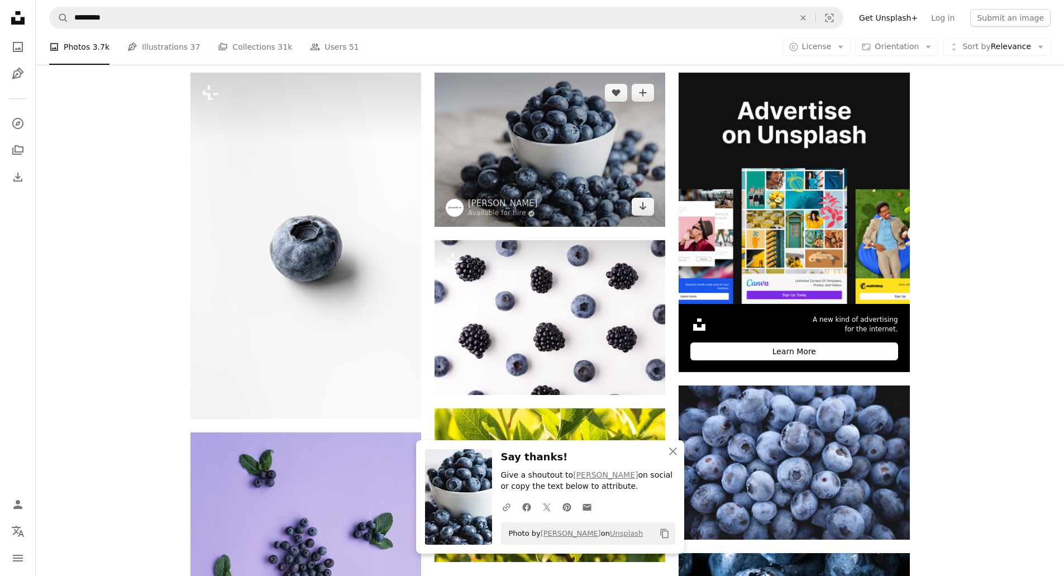
click at [575, 155] on img at bounding box center [549, 150] width 231 height 154
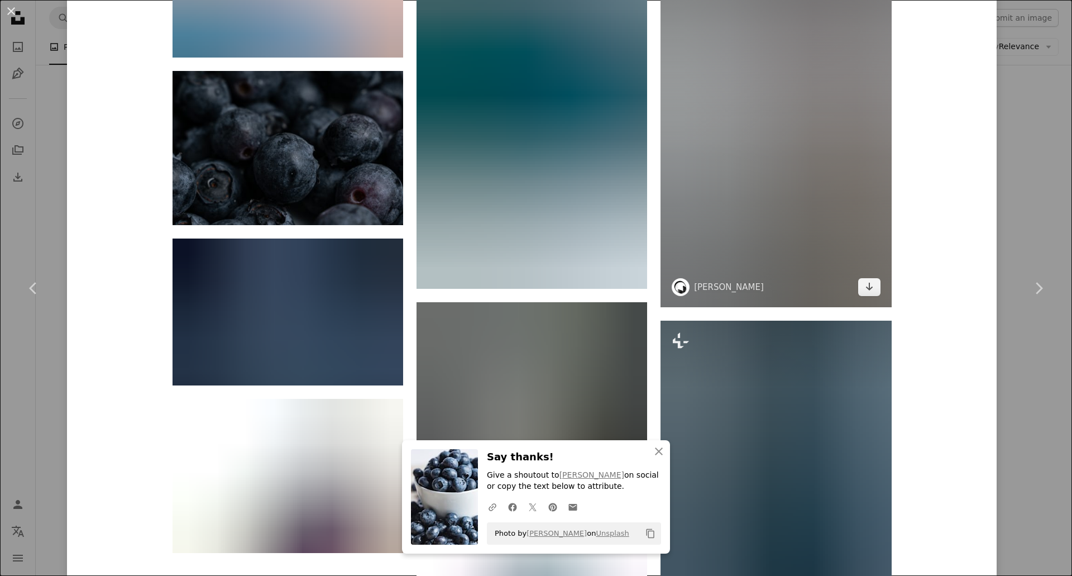
scroll to position [10310, 0]
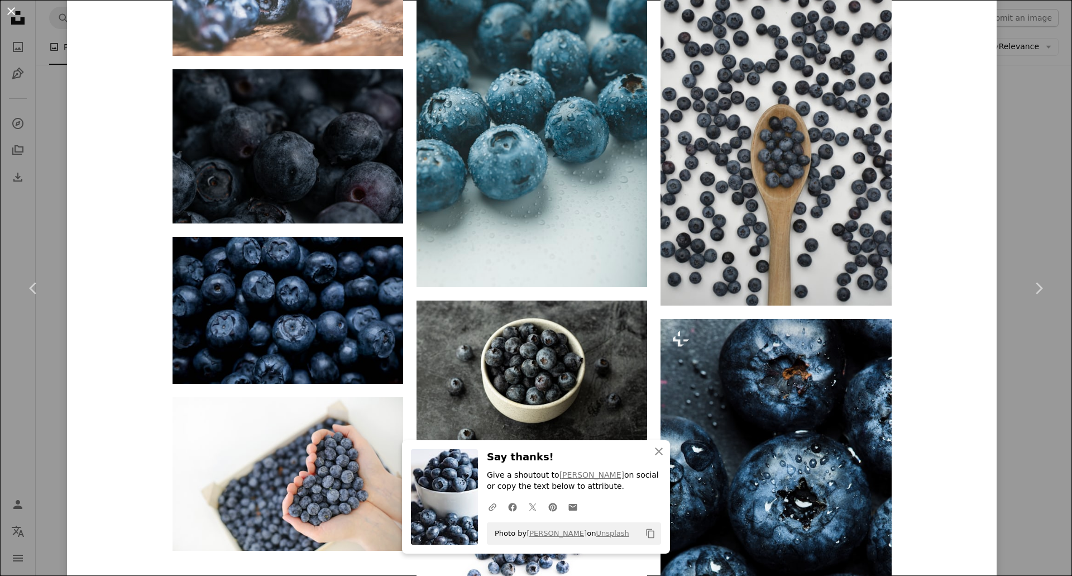
click at [4, 7] on button "An X shape" at bounding box center [10, 10] width 13 height 13
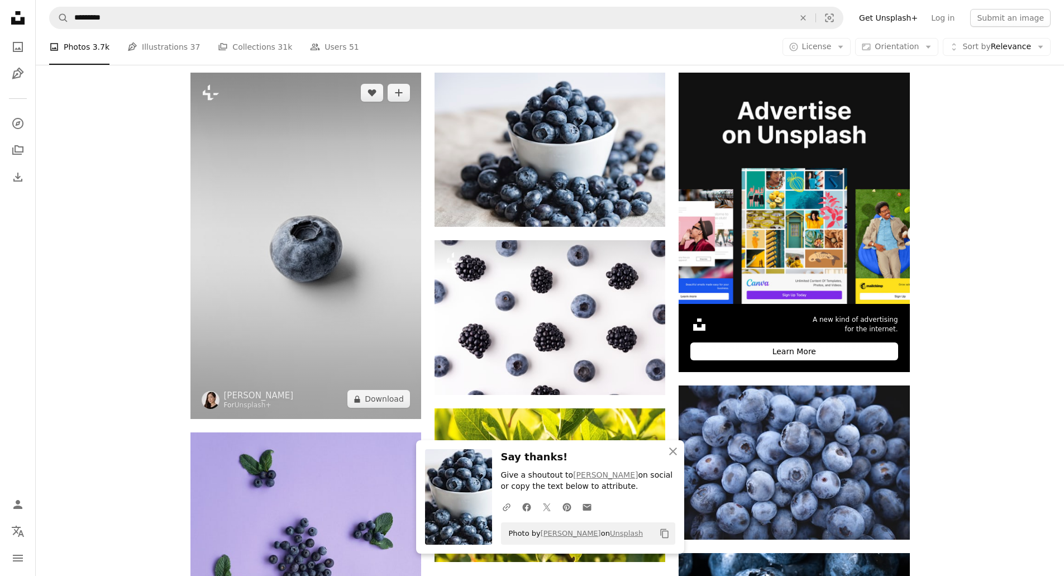
click at [379, 286] on img at bounding box center [305, 246] width 231 height 346
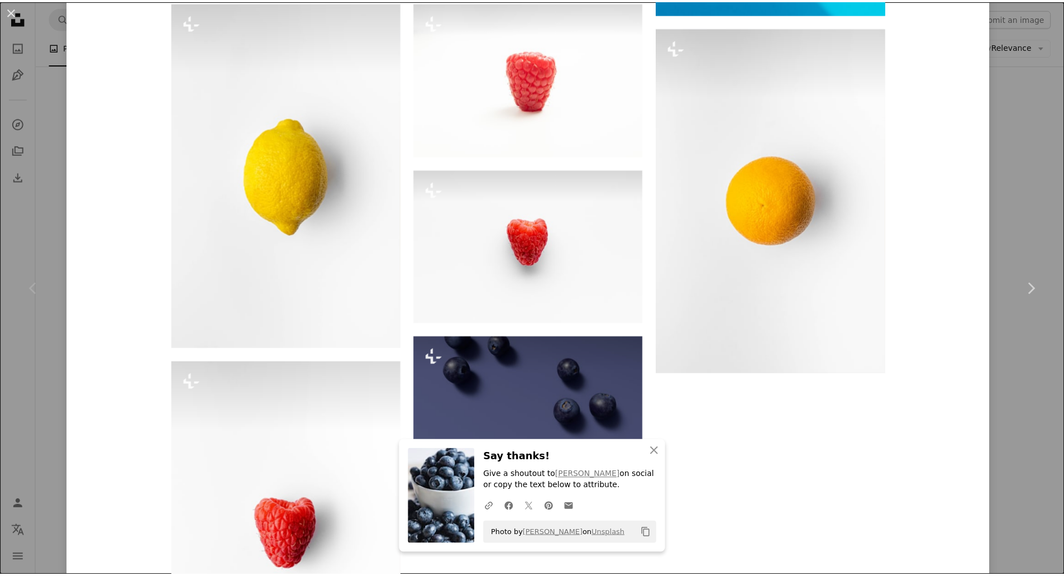
scroll to position [2178, 0]
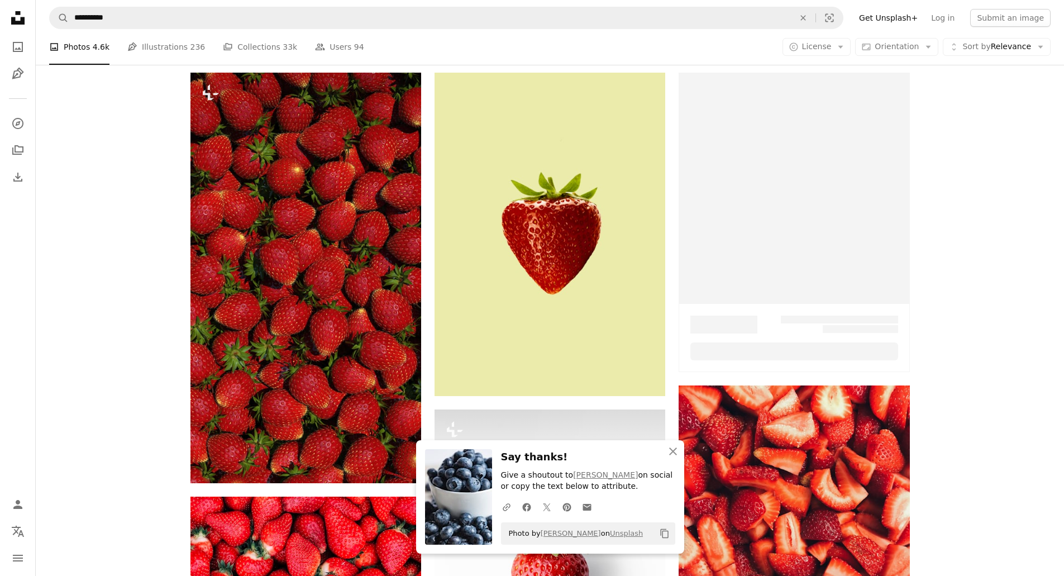
scroll to position [614, 0]
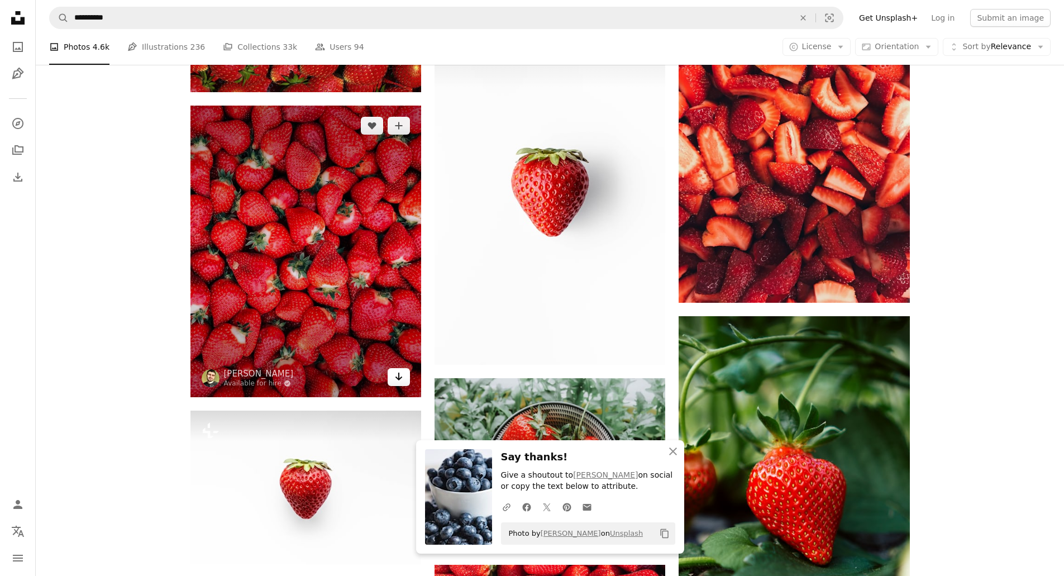
click at [405, 376] on link "Arrow pointing down" at bounding box center [399, 377] width 22 height 18
